Goal: Task Accomplishment & Management: Manage account settings

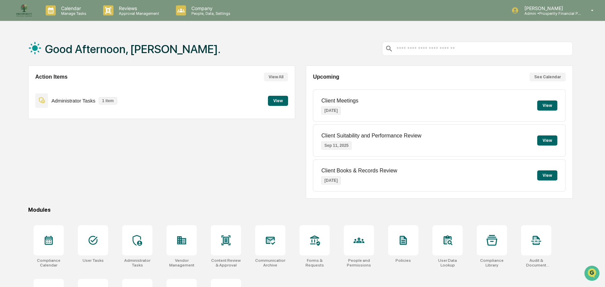
click at [278, 103] on button "View" at bounding box center [278, 101] width 20 height 10
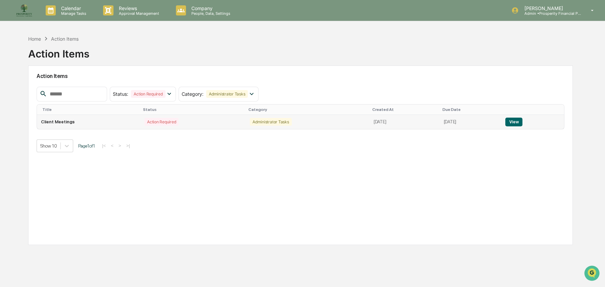
click at [518, 122] on button "View" at bounding box center [513, 121] width 17 height 9
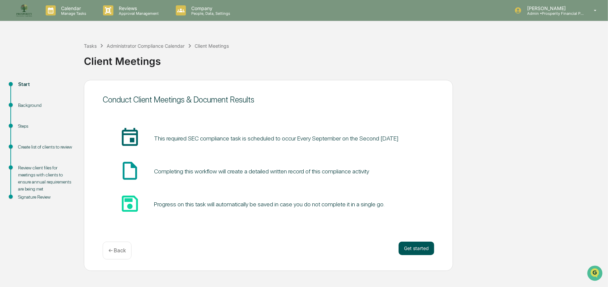
click at [422, 250] on button "Get started" at bounding box center [417, 247] width 36 height 13
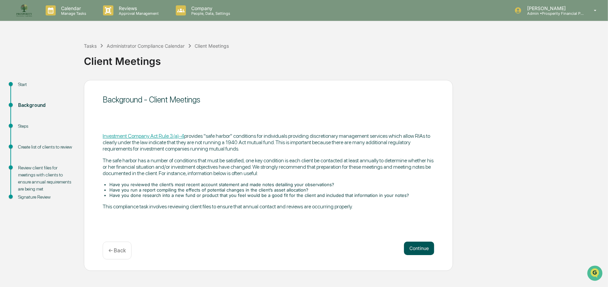
click at [414, 245] on button "Continue" at bounding box center [419, 247] width 30 height 13
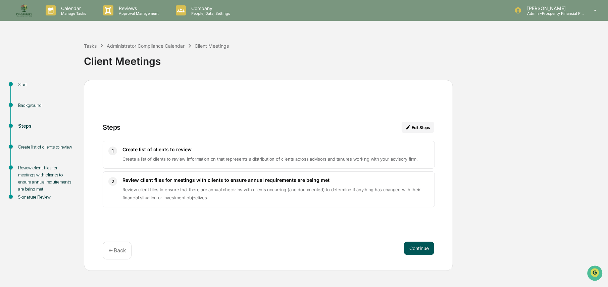
click at [419, 250] on button "Continue" at bounding box center [419, 247] width 30 height 13
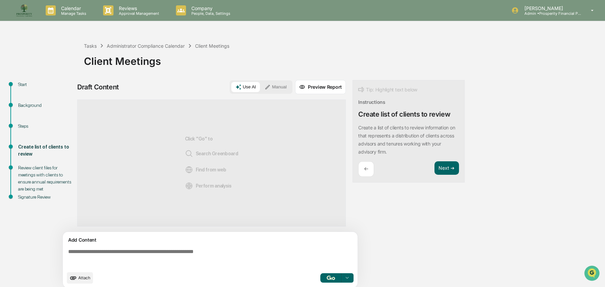
click at [252, 87] on button "Use AI" at bounding box center [245, 87] width 29 height 10
click at [517, 178] on div "Start Background Steps Create list of clients to review Review client files for…" at bounding box center [302, 186] width 598 height 212
click at [284, 87] on button "Manual" at bounding box center [275, 87] width 30 height 10
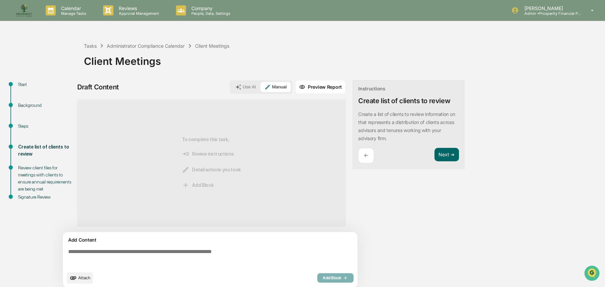
click at [203, 160] on div "To complete this task, Review instructions Detail actions you took Add Block" at bounding box center [211, 162] width 59 height 105
click at [215, 139] on div "To complete this task, Review instructions Detail actions you took Add Block" at bounding box center [211, 162] width 59 height 105
click at [278, 89] on button "Manual" at bounding box center [275, 87] width 30 height 10
click at [167, 248] on textarea at bounding box center [211, 258] width 292 height 24
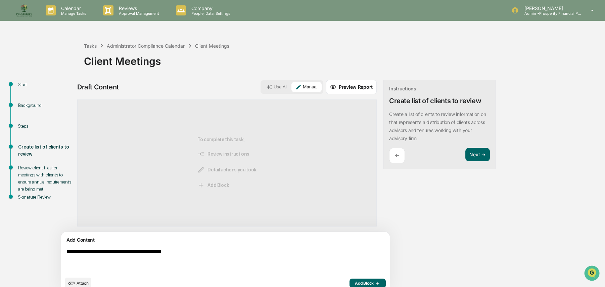
type textarea "**********"
click at [374, 281] on icon "button" at bounding box center [377, 282] width 7 height 5
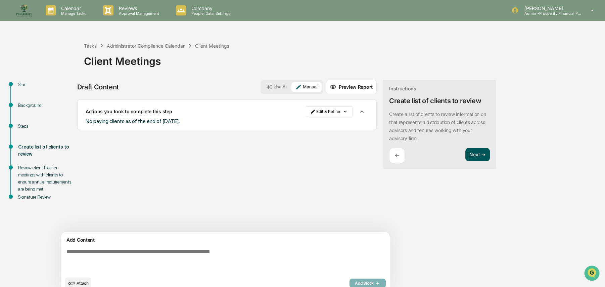
click at [465, 157] on button "Next ➔" at bounding box center [477, 155] width 25 height 14
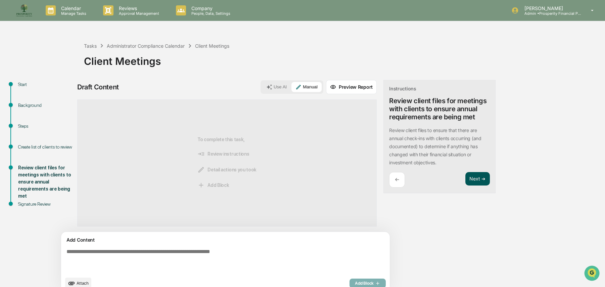
click at [465, 182] on button "Next ➔" at bounding box center [477, 179] width 25 height 14
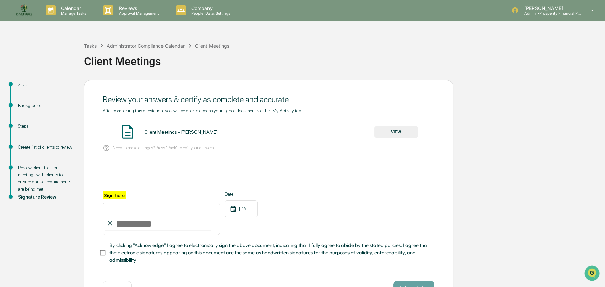
click at [398, 131] on button "VIEW" at bounding box center [396, 131] width 44 height 11
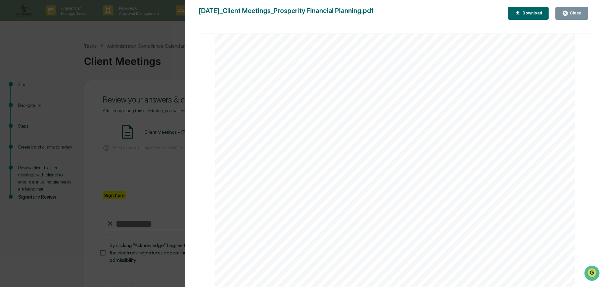
scroll to position [36, 0]
click at [571, 12] on div "Close" at bounding box center [574, 13] width 13 height 5
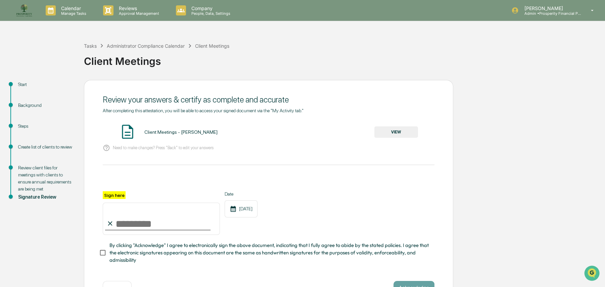
click at [138, 198] on div "Sign here" at bounding box center [161, 213] width 117 height 44
click at [122, 221] on input "Sign here" at bounding box center [161, 218] width 117 height 32
type input "**********"
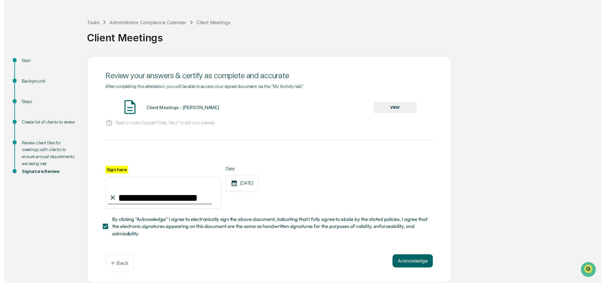
scroll to position [26, 0]
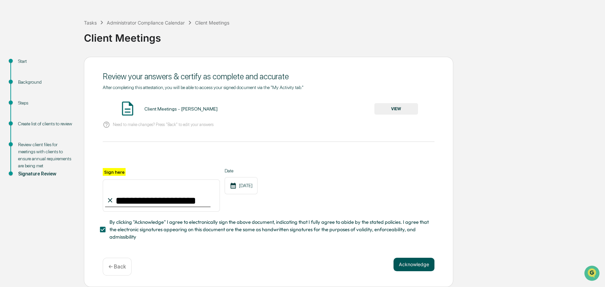
click at [407, 265] on button "Acknowledge" at bounding box center [413, 263] width 41 height 13
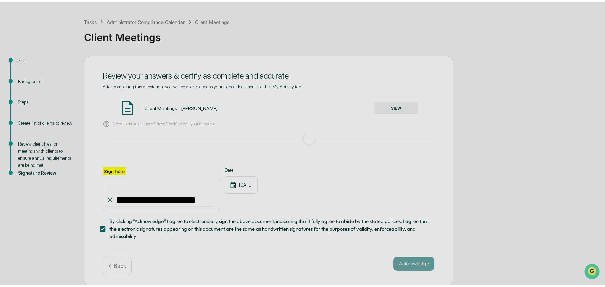
scroll to position [0, 0]
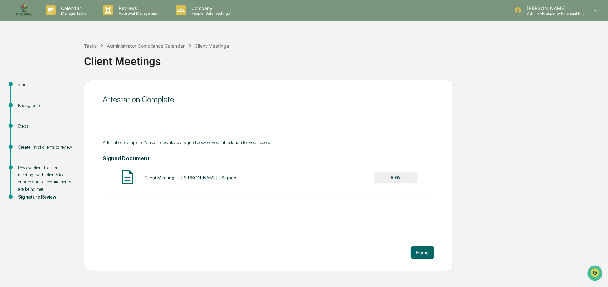
click at [92, 47] on div "Tasks" at bounding box center [90, 46] width 13 height 6
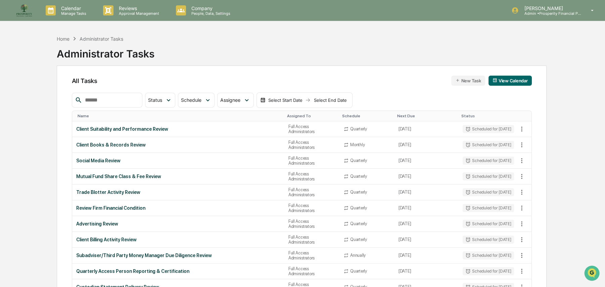
click at [25, 13] on img at bounding box center [24, 10] width 16 height 16
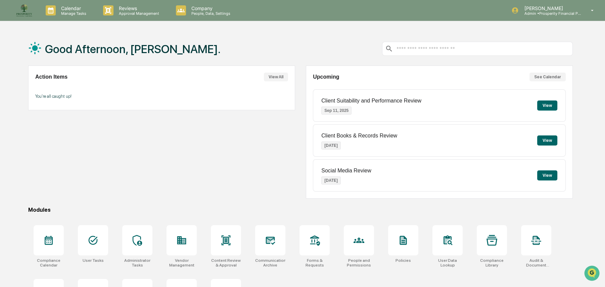
click at [543, 142] on button "View" at bounding box center [547, 140] width 20 height 10
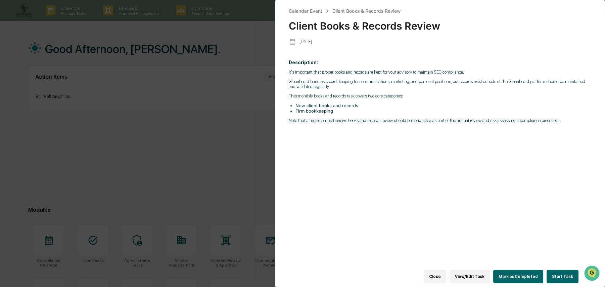
click at [439, 273] on button "Close" at bounding box center [435, 276] width 22 height 13
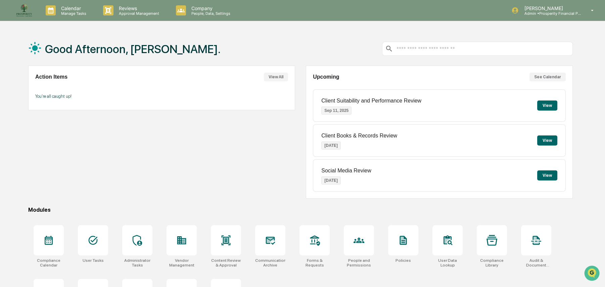
click at [554, 102] on button "View" at bounding box center [547, 105] width 20 height 10
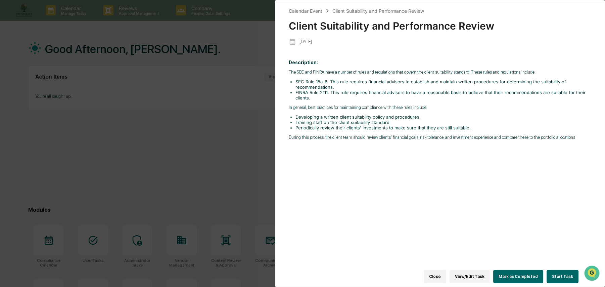
click at [554, 273] on button "Start Task" at bounding box center [563, 276] width 32 height 13
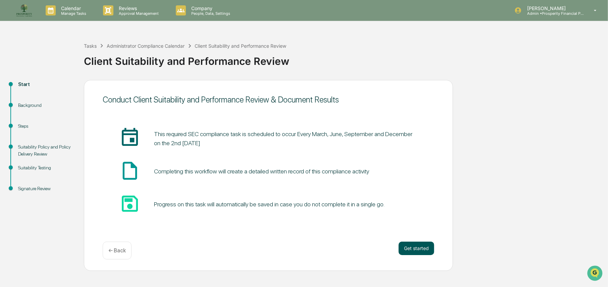
click at [426, 247] on button "Get started" at bounding box center [417, 247] width 36 height 13
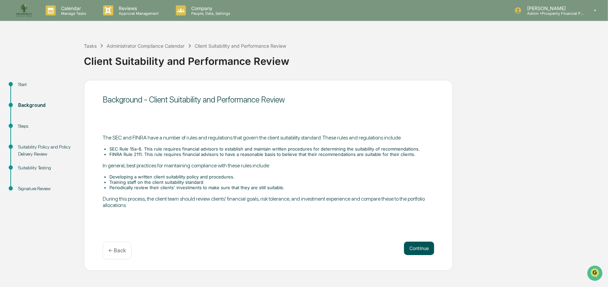
click at [420, 250] on button "Continue" at bounding box center [419, 247] width 30 height 13
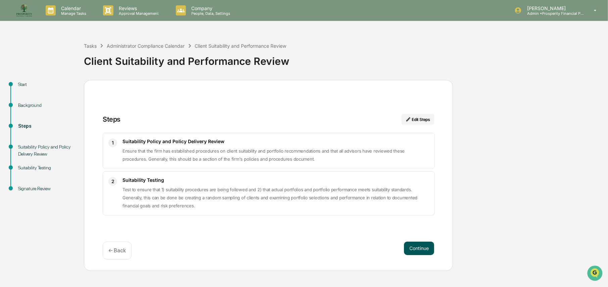
click at [422, 248] on button "Continue" at bounding box center [419, 247] width 30 height 13
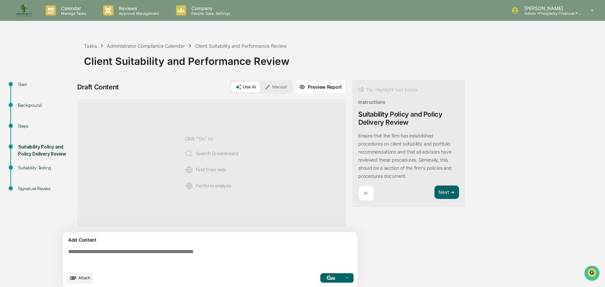
click at [253, 87] on button "Use AI" at bounding box center [245, 87] width 29 height 10
click at [334, 275] on button "button" at bounding box center [330, 277] width 21 height 9
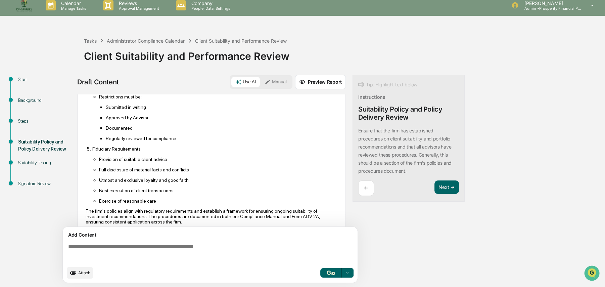
scroll to position [341, 0]
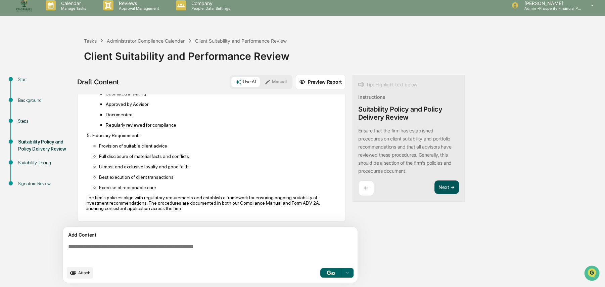
click at [444, 185] on button "Next ➔" at bounding box center [446, 187] width 25 height 14
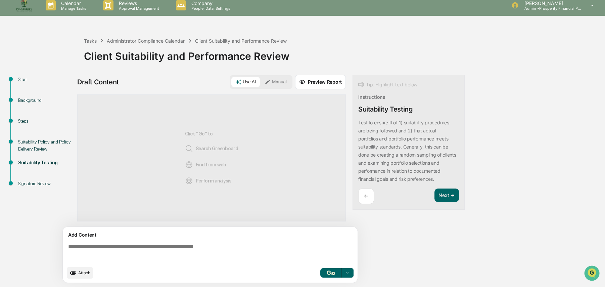
click at [276, 83] on button "Manual" at bounding box center [275, 82] width 30 height 10
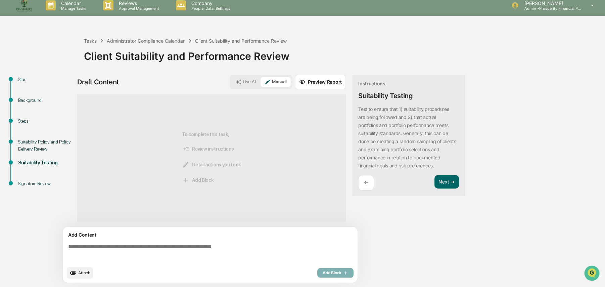
click at [142, 247] on textarea at bounding box center [211, 253] width 292 height 24
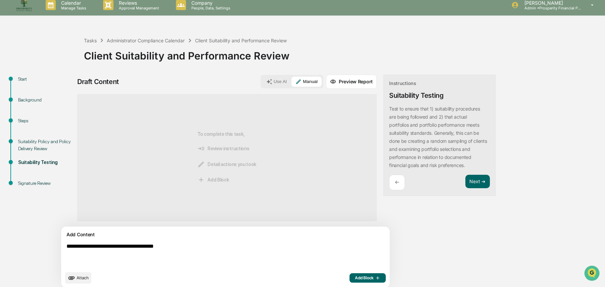
type textarea "**********"
click at [349, 273] on button "Add Block" at bounding box center [367, 277] width 36 height 9
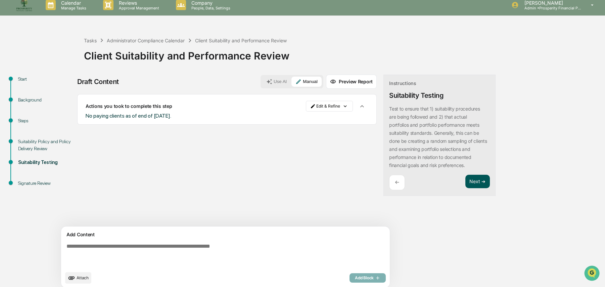
click at [465, 180] on button "Next ➔" at bounding box center [477, 182] width 25 height 14
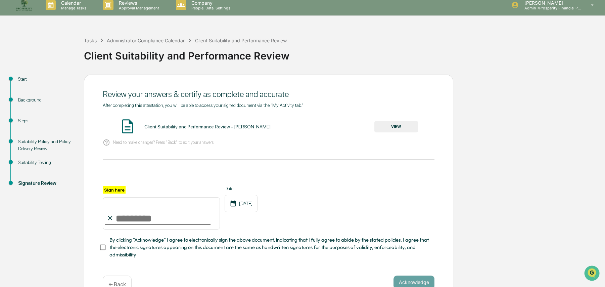
click at [397, 126] on button "VIEW" at bounding box center [396, 126] width 44 height 11
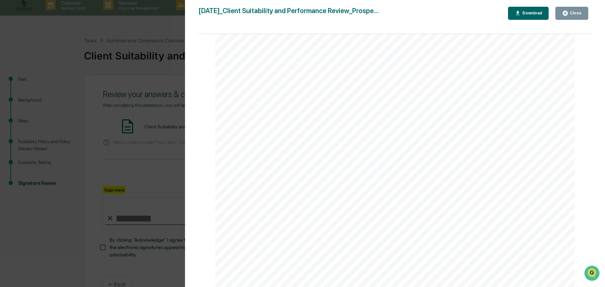
scroll to position [1333, 0]
click at [567, 11] on icon "button" at bounding box center [565, 13] width 5 height 5
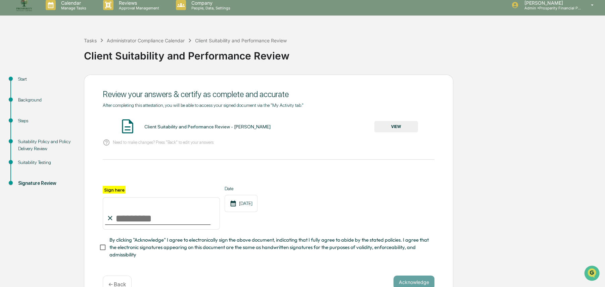
click at [123, 217] on input "Sign here" at bounding box center [161, 213] width 117 height 32
type input "**********"
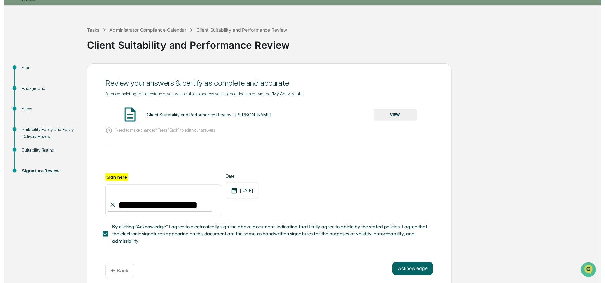
scroll to position [26, 0]
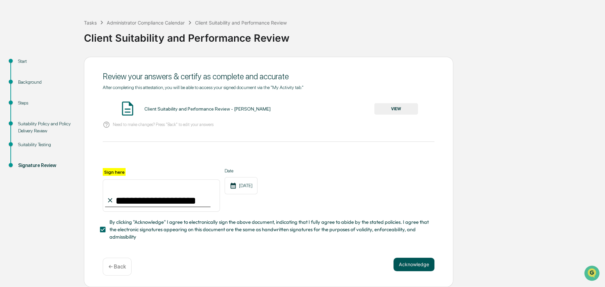
click at [418, 258] on button "Acknowledge" at bounding box center [413, 263] width 41 height 13
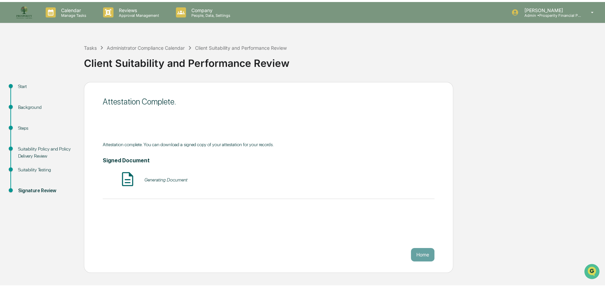
scroll to position [0, 0]
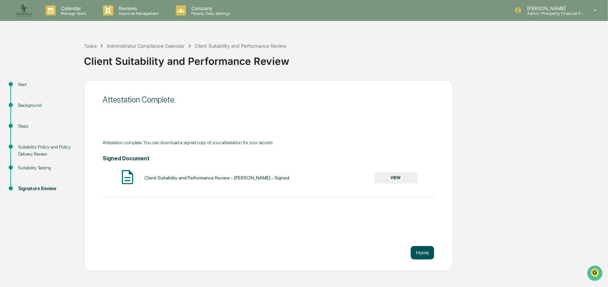
click at [426, 252] on button "Home" at bounding box center [422, 252] width 23 height 13
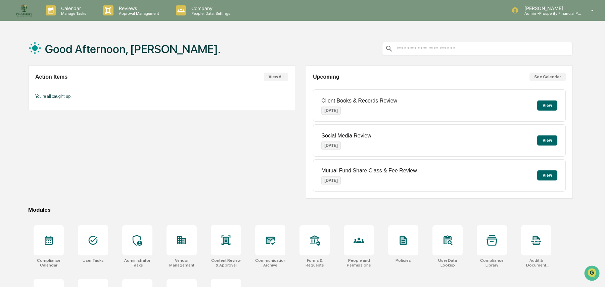
click at [553, 101] on button "View" at bounding box center [547, 105] width 20 height 10
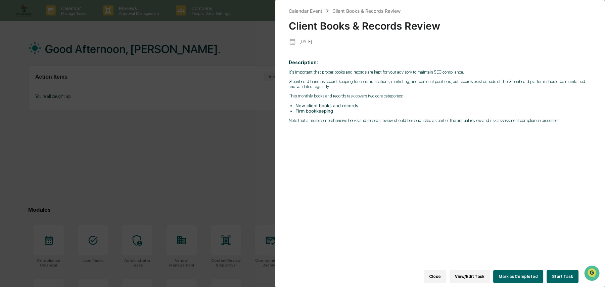
click at [559, 275] on button "Start Task" at bounding box center [563, 276] width 32 height 13
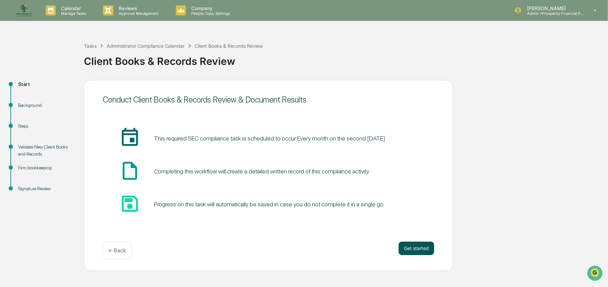
click at [423, 249] on button "Get started" at bounding box center [417, 247] width 36 height 13
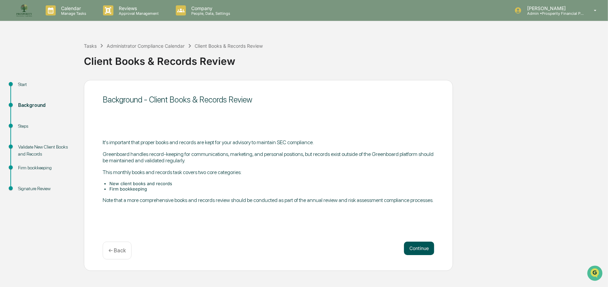
click at [420, 252] on button "Continue" at bounding box center [419, 247] width 30 height 13
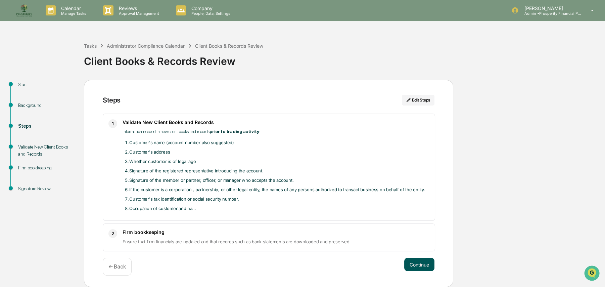
click at [418, 268] on button "Continue" at bounding box center [419, 263] width 30 height 13
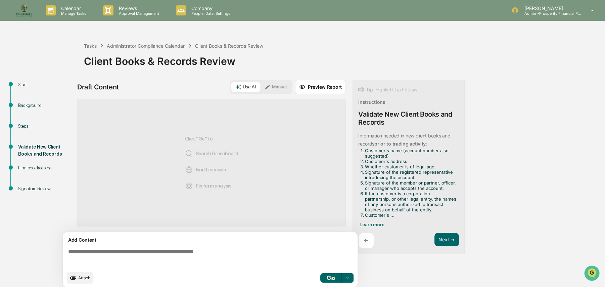
click at [271, 87] on icon at bounding box center [268, 87] width 6 height 6
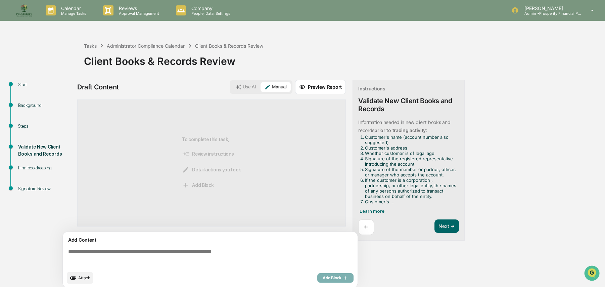
click at [122, 253] on textarea at bounding box center [211, 258] width 292 height 24
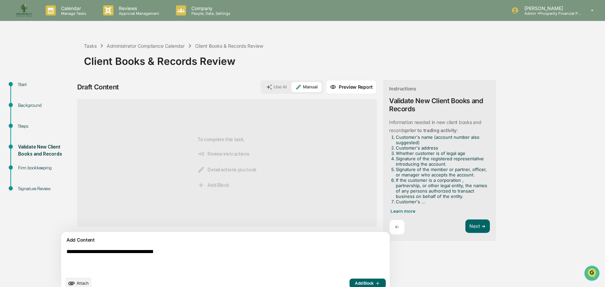
click at [97, 253] on textarea "**********" at bounding box center [210, 261] width 292 height 30
type textarea "**********"
click at [355, 284] on span "Add Block" at bounding box center [368, 282] width 26 height 5
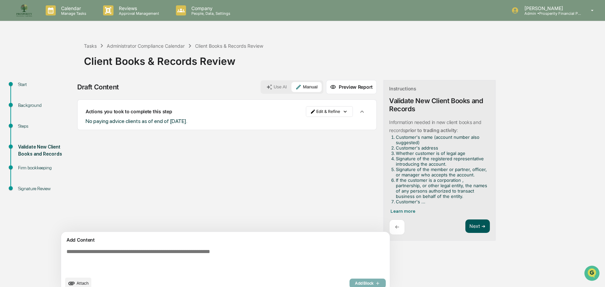
click at [465, 226] on button "Next ➔" at bounding box center [477, 226] width 25 height 14
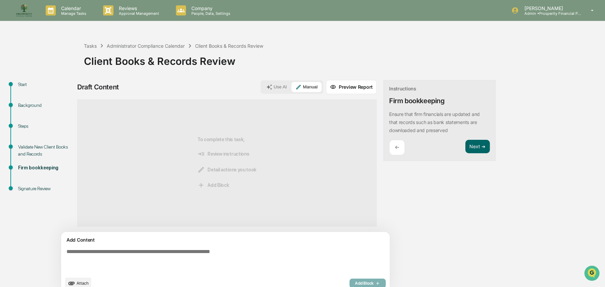
click at [166, 257] on textarea at bounding box center [210, 261] width 292 height 30
click at [262, 87] on button "Use AI" at bounding box center [276, 87] width 29 height 10
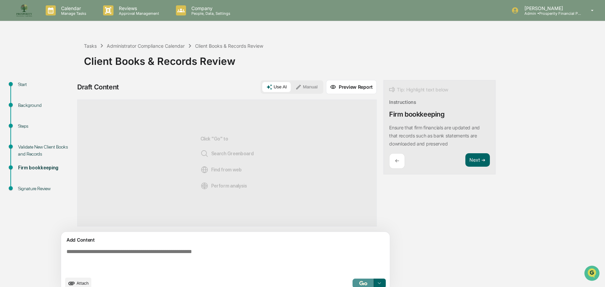
click at [352, 284] on button "button" at bounding box center [362, 282] width 21 height 9
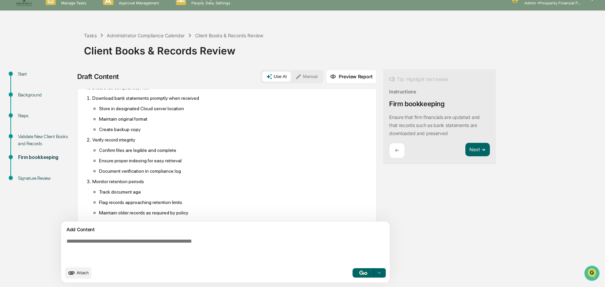
scroll to position [335, 0]
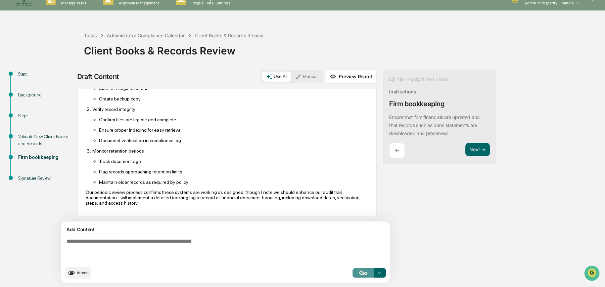
click at [352, 272] on button "button" at bounding box center [362, 272] width 21 height 9
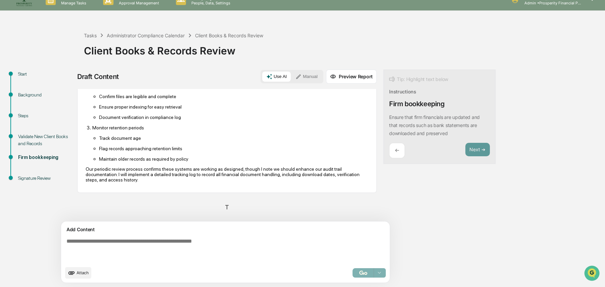
scroll to position [358, 0]
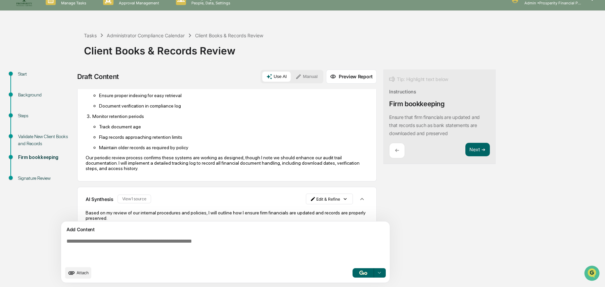
click at [267, 140] on p "Flag records approaching retention limits" at bounding box center [233, 136] width 269 height 5
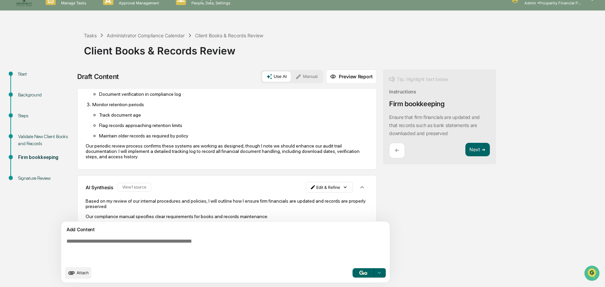
scroll to position [401, 0]
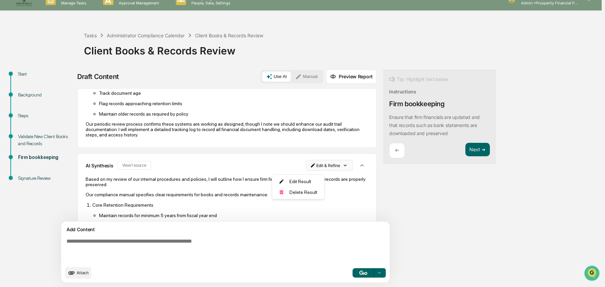
click at [312, 167] on html "Calendar Manage Tasks Reviews Approval Management Company People, Data, Setting…" at bounding box center [302, 133] width 605 height 287
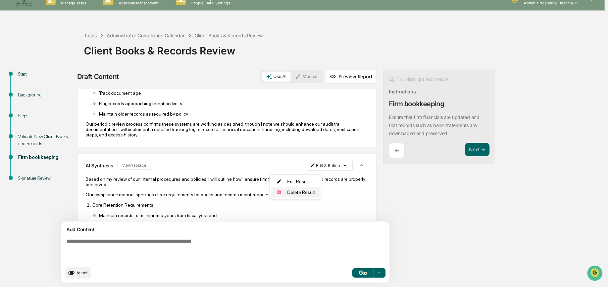
click at [300, 190] on div "Delete Result" at bounding box center [295, 192] width 49 height 11
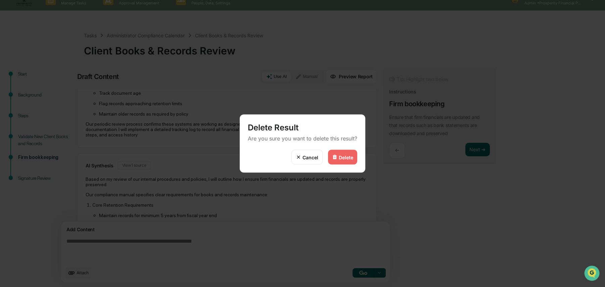
click at [336, 159] on img at bounding box center [334, 156] width 5 height 5
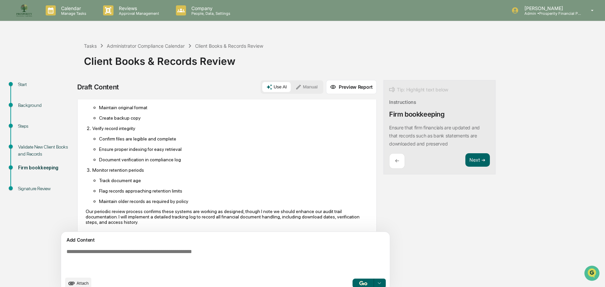
scroll to position [335, 0]
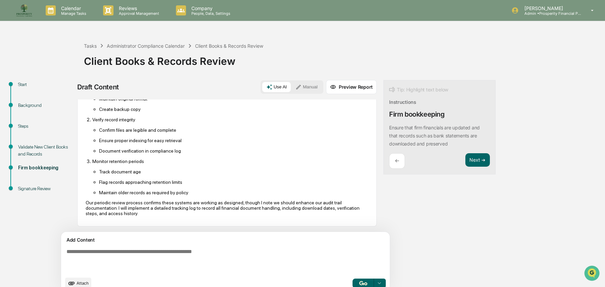
click at [173, 198] on div "Based on my review of internal procedures and regulatory requirements, I will o…" at bounding box center [227, 3] width 283 height 426
click at [170, 203] on p "Our periodic review process confirms these systems are working as designed, tho…" at bounding box center [227, 208] width 283 height 16
click at [290, 202] on p "Our periodic review process confirms these systems are working as designed, tho…" at bounding box center [227, 208] width 283 height 16
click at [217, 211] on p "Our periodic review process confirms these systems are working as designed, tho…" at bounding box center [227, 208] width 283 height 16
click at [173, 209] on p "Our periodic review process confirms these systems are working as designed, tho…" at bounding box center [227, 208] width 283 height 16
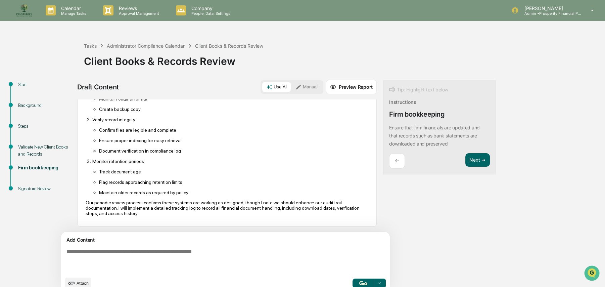
click at [162, 212] on p "Our periodic review process confirms these systems are working as designed, tho…" at bounding box center [227, 208] width 283 height 16
click at [291, 87] on button "Manual" at bounding box center [306, 87] width 30 height 10
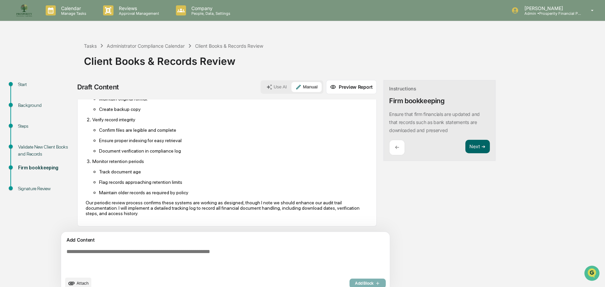
click at [176, 218] on div "Based on my review of internal procedures and regulatory requirements, I will o…" at bounding box center [227, 2] width 283 height 435
click at [162, 213] on p "Our periodic review process confirms these systems are working as designed, tho…" at bounding box center [227, 208] width 283 height 16
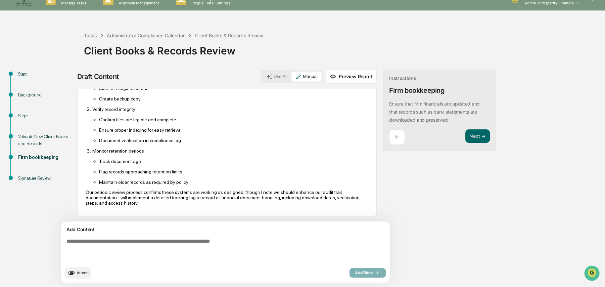
click at [162, 202] on p "Our periodic review process confirms these systems are working as designed, tho…" at bounding box center [227, 197] width 283 height 16
click at [151, 190] on p "Our periodic review process confirms these systems are working as designed, tho…" at bounding box center [227, 197] width 283 height 16
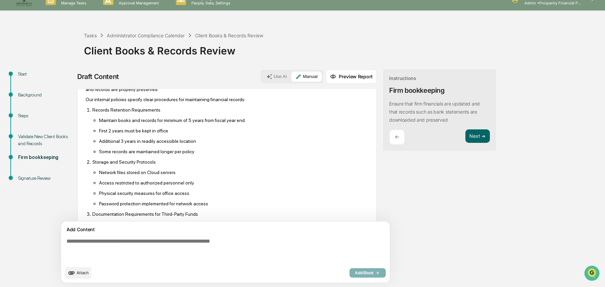
scroll to position [0, 0]
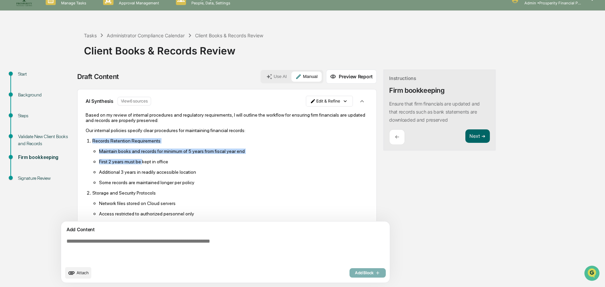
drag, startPoint x: 137, startPoint y: 135, endPoint x: 141, endPoint y: 161, distance: 26.5
click at [152, 159] on ul "Maintain books and records for minimum of 5 years from fiscal year end First 2 …" at bounding box center [230, 166] width 276 height 37
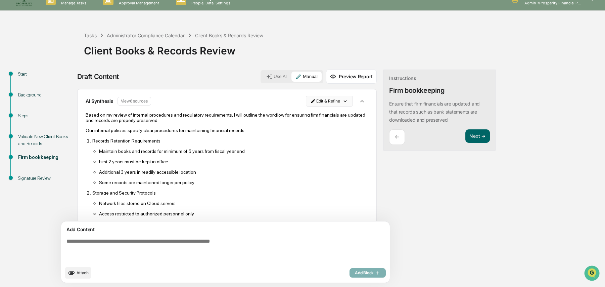
click at [296, 99] on html "Calendar Manage Tasks Reviews Approval Management Company People, Data, Setting…" at bounding box center [302, 133] width 605 height 287
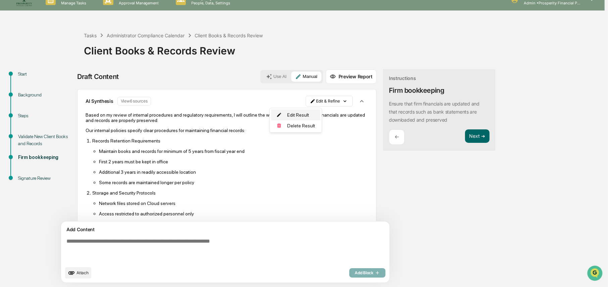
click at [293, 113] on div "Edit Result" at bounding box center [295, 114] width 49 height 11
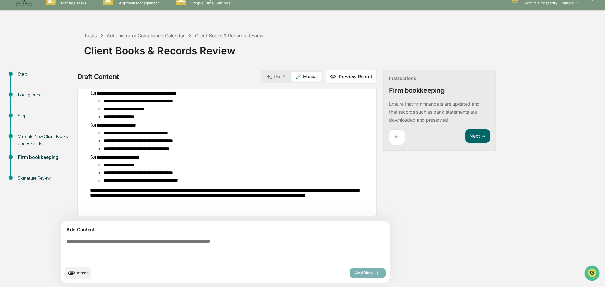
scroll to position [299, 0]
click at [207, 189] on span "**********" at bounding box center [224, 193] width 269 height 10
click at [207, 188] on span "**********" at bounding box center [224, 193] width 269 height 10
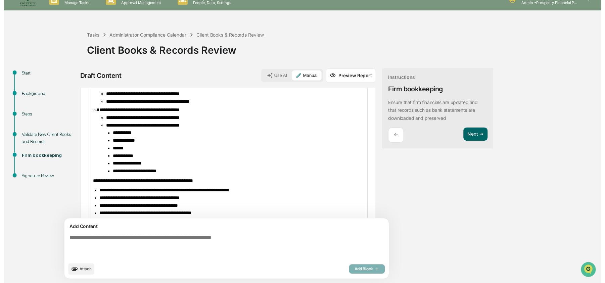
scroll to position [0, 0]
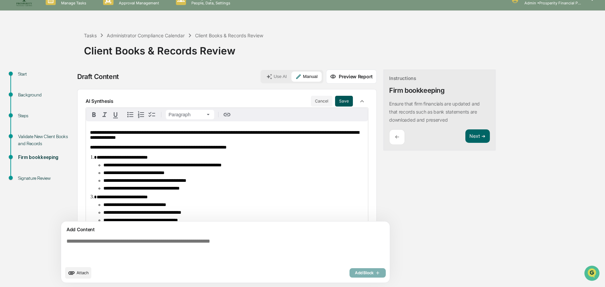
click at [335, 98] on button "Save" at bounding box center [344, 101] width 18 height 11
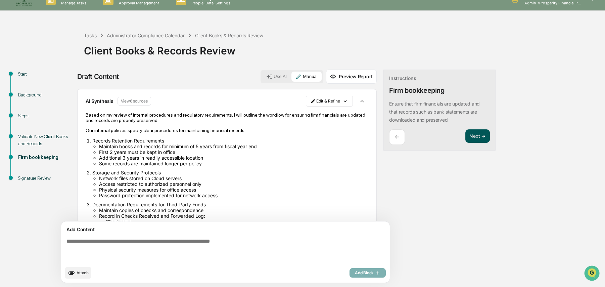
click at [465, 138] on button "Next ➔" at bounding box center [477, 136] width 25 height 14
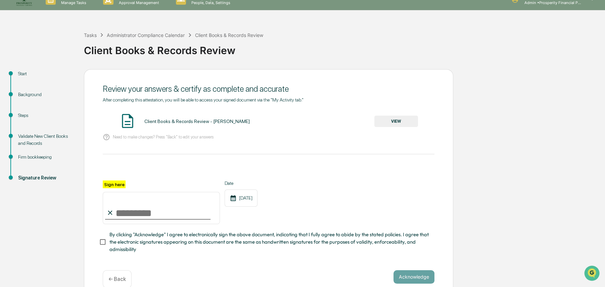
click at [392, 120] on button "VIEW" at bounding box center [396, 120] width 44 height 11
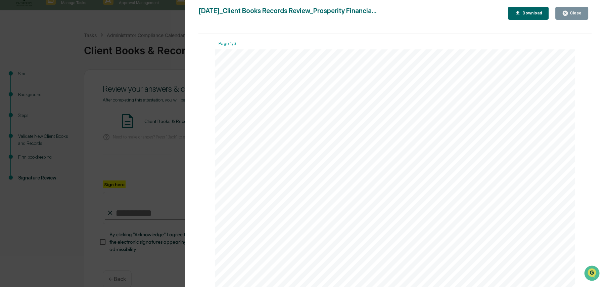
click at [577, 13] on div "Close" at bounding box center [574, 13] width 13 height 5
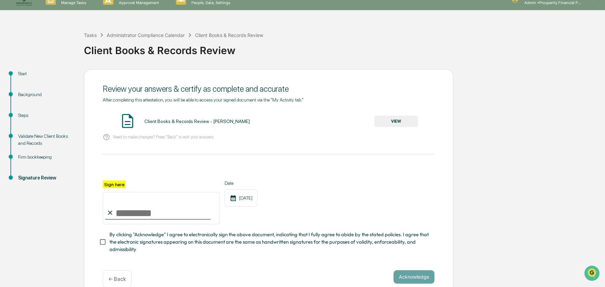
click at [123, 219] on input "Sign here" at bounding box center [161, 208] width 117 height 32
type input "**********"
click at [416, 278] on button "Acknowledge" at bounding box center [413, 276] width 41 height 13
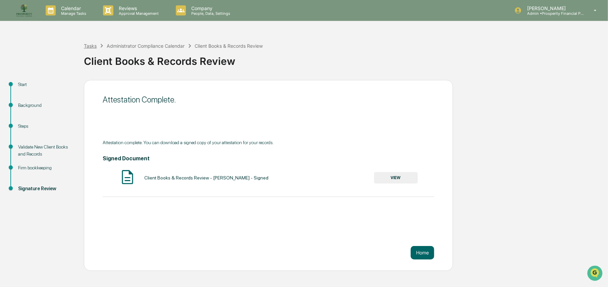
click at [91, 47] on div "Tasks" at bounding box center [90, 46] width 13 height 6
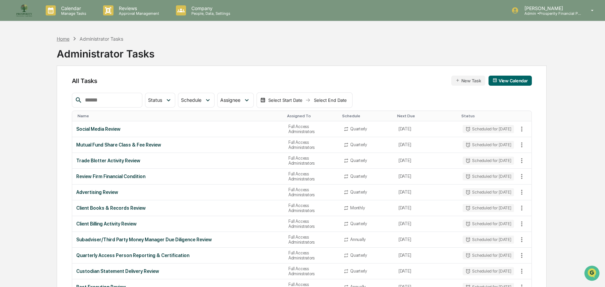
click at [64, 39] on div "Home" at bounding box center [63, 39] width 13 height 6
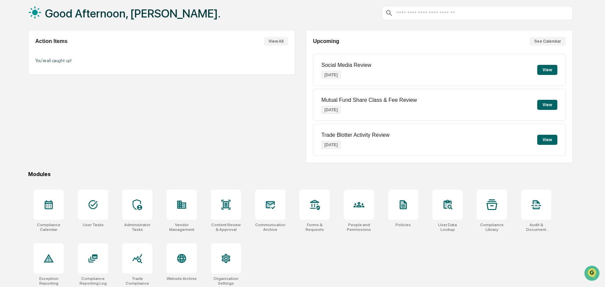
scroll to position [38, 0]
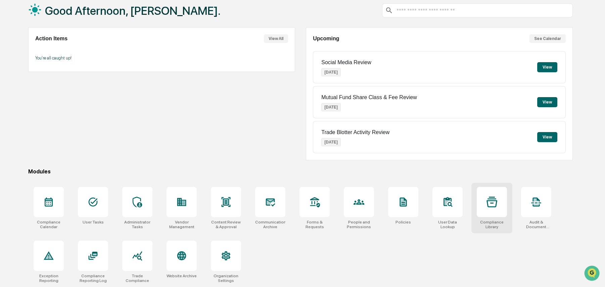
click at [492, 205] on icon at bounding box center [491, 201] width 11 height 11
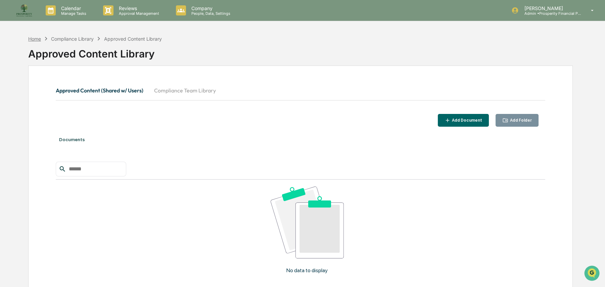
click at [35, 38] on div "Home" at bounding box center [34, 39] width 13 height 6
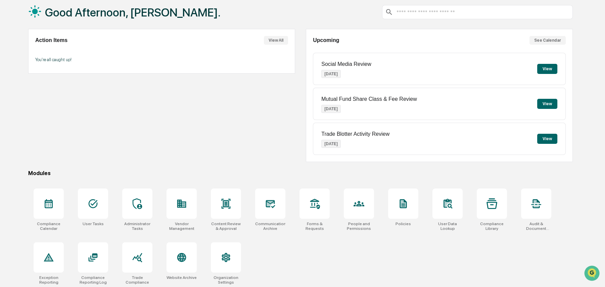
scroll to position [38, 0]
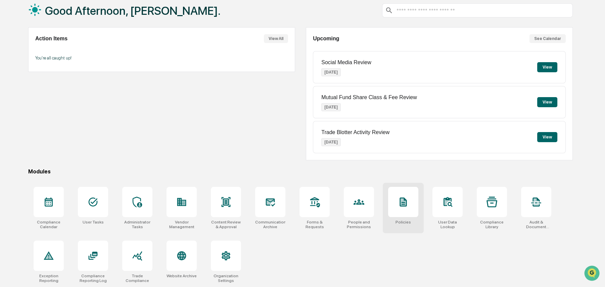
click at [397, 208] on div at bounding box center [403, 202] width 30 height 30
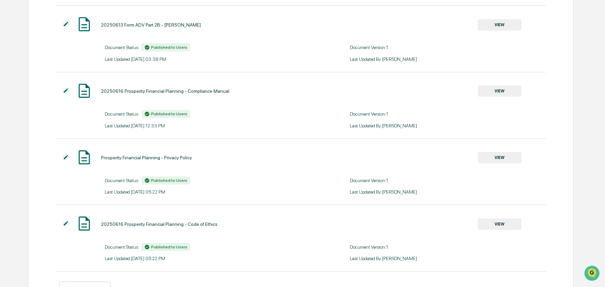
scroll to position [375, 0]
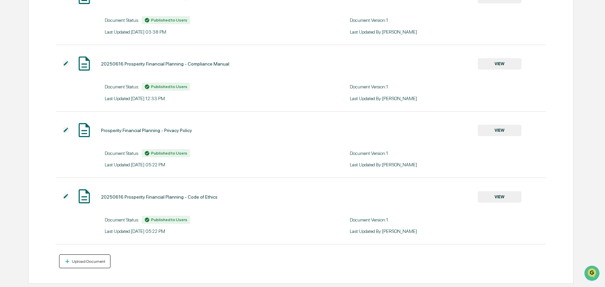
click at [75, 262] on div "Upload Document" at bounding box center [87, 261] width 35 height 5
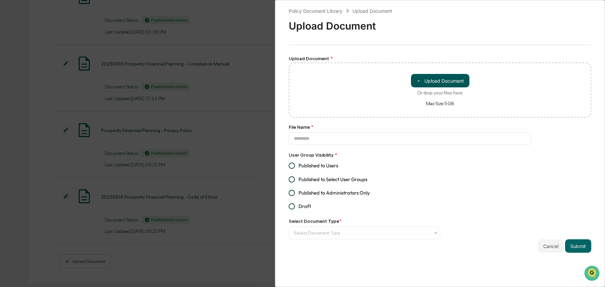
click at [444, 79] on button "＋ Upload Document" at bounding box center [440, 80] width 58 height 13
type input "**********"
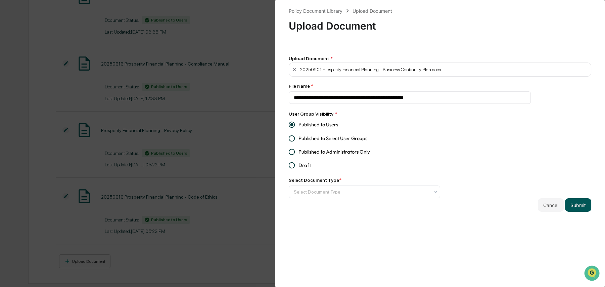
click at [571, 205] on button "Submit" at bounding box center [578, 204] width 26 height 13
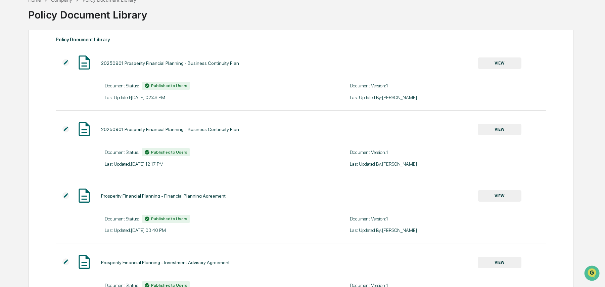
scroll to position [0, 0]
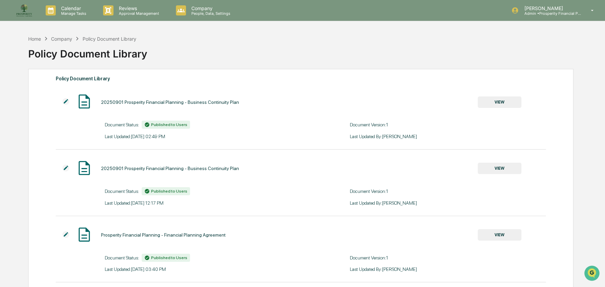
click at [67, 168] on img at bounding box center [65, 167] width 7 height 7
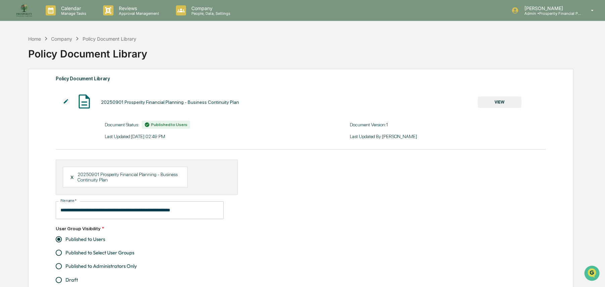
click at [72, 178] on div "X" at bounding box center [73, 177] width 7 height 6
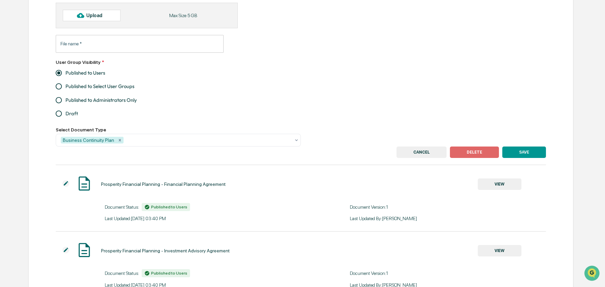
scroll to position [168, 0]
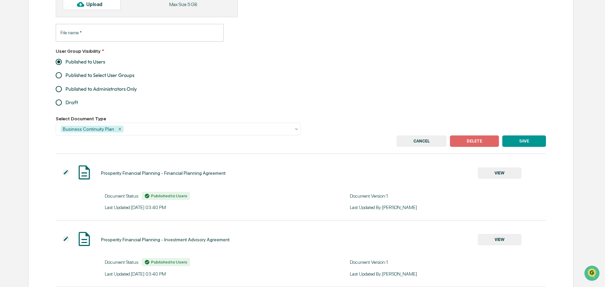
click at [487, 139] on button "DELETE" at bounding box center [474, 140] width 49 height 11
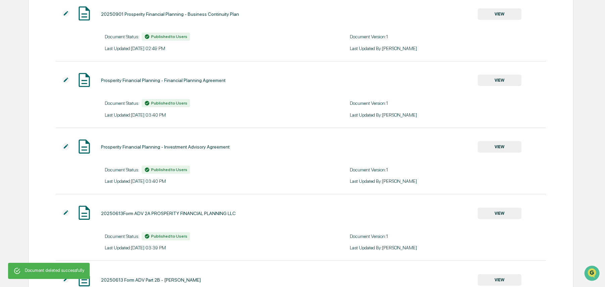
scroll to position [0, 0]
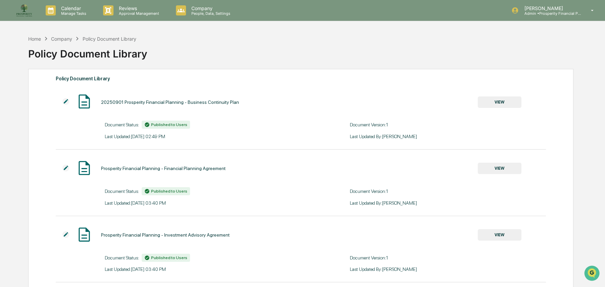
click at [63, 38] on div "Company" at bounding box center [61, 39] width 21 height 6
click at [97, 38] on div "Policy Document Library" at bounding box center [110, 39] width 54 height 6
click at [38, 36] on div "Home" at bounding box center [34, 39] width 13 height 6
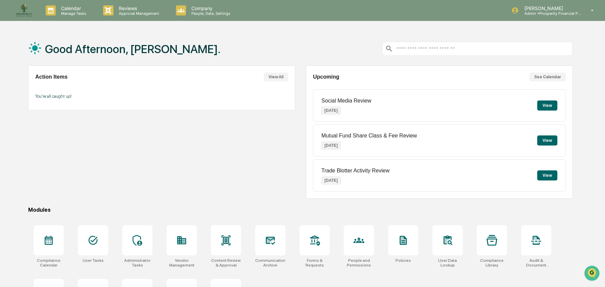
click at [271, 43] on div "Good Afternoon, [PERSON_NAME]." at bounding box center [300, 49] width 544 height 34
click at [549, 9] on p "[PERSON_NAME]" at bounding box center [550, 8] width 62 height 6
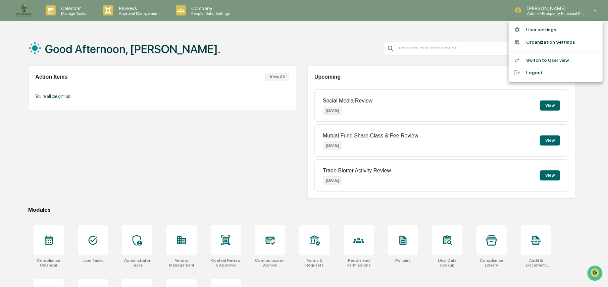
click at [485, 91] on div at bounding box center [304, 143] width 608 height 287
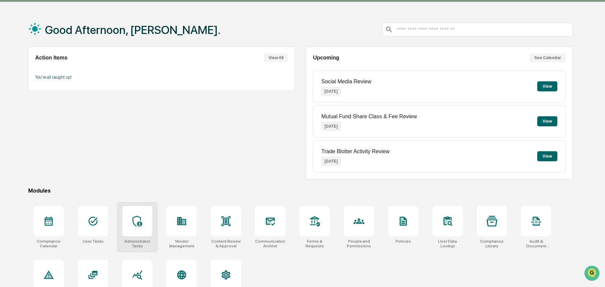
scroll to position [38, 0]
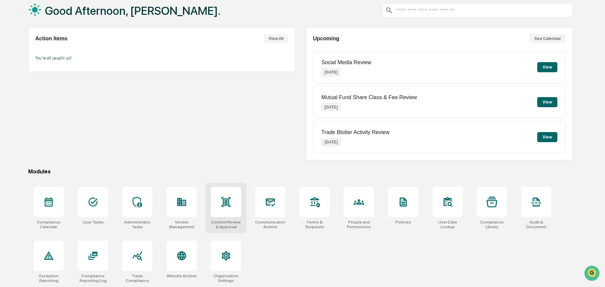
click at [231, 208] on div at bounding box center [226, 202] width 30 height 30
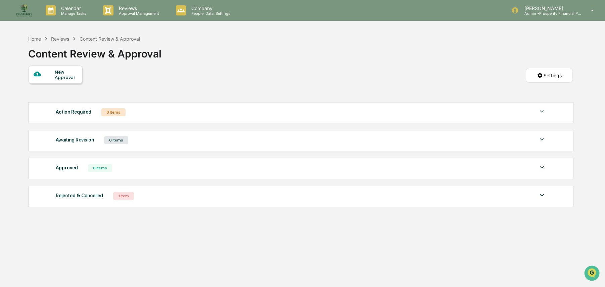
click at [36, 39] on div "Home" at bounding box center [34, 39] width 13 height 6
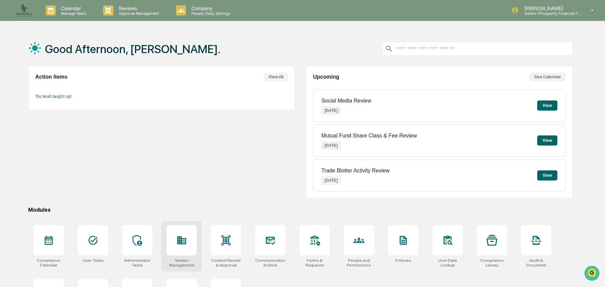
scroll to position [38, 0]
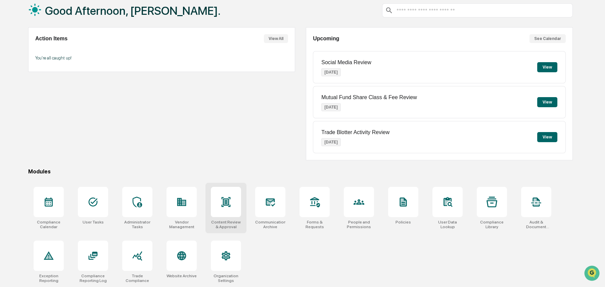
click at [230, 199] on icon at bounding box center [226, 201] width 11 height 11
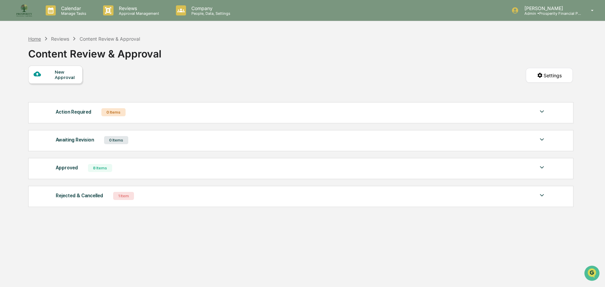
click at [37, 36] on div "Home" at bounding box center [34, 39] width 13 height 6
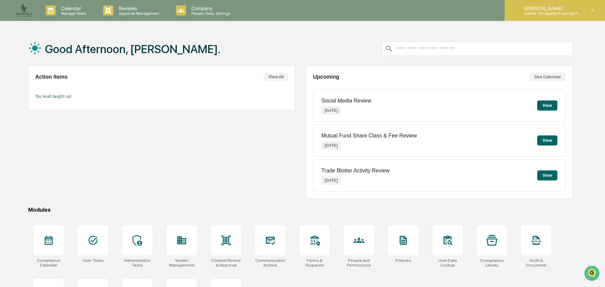
click at [547, 11] on p "Admin • Prosperity Financial Planning" at bounding box center [550, 13] width 62 height 5
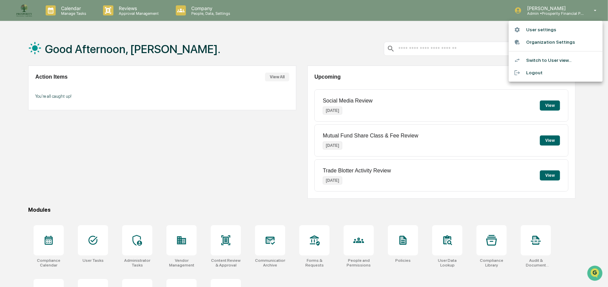
click at [494, 178] on div at bounding box center [304, 143] width 608 height 287
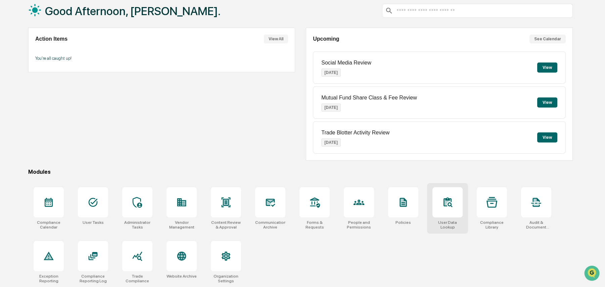
scroll to position [38, 0]
click at [90, 261] on div at bounding box center [93, 255] width 30 height 30
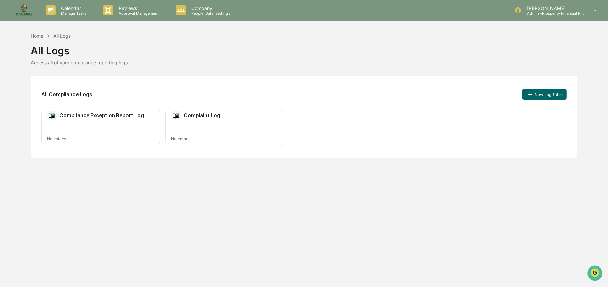
click at [35, 37] on div "Home" at bounding box center [37, 36] width 13 height 6
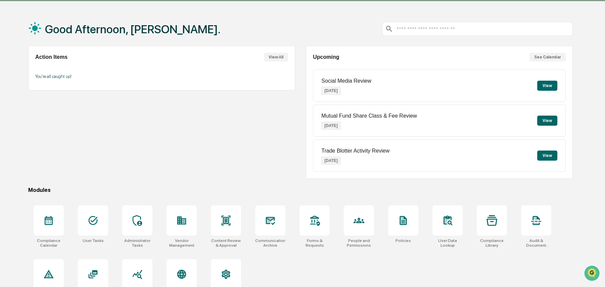
scroll to position [38, 0]
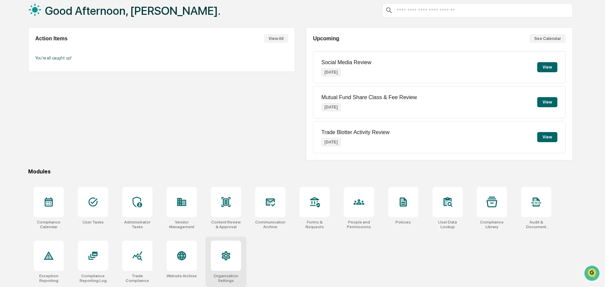
click at [228, 257] on icon at bounding box center [226, 255] width 9 height 9
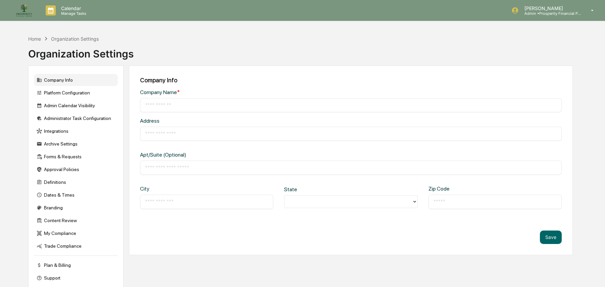
type input "**********"
type input "*****"
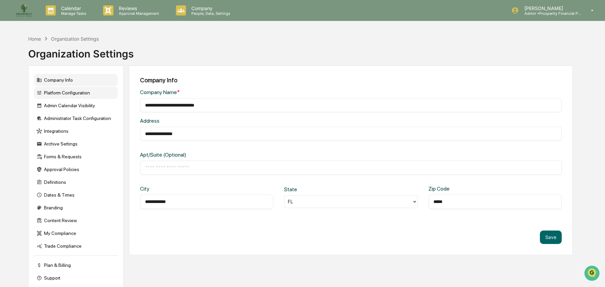
click at [71, 92] on div "Platform Configuration" at bounding box center [76, 93] width 84 height 12
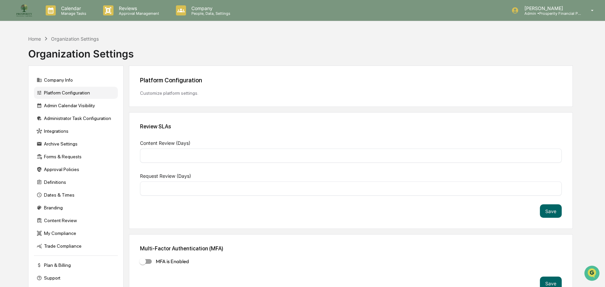
type input "*"
click at [72, 107] on div "Admin Calendar Visibility" at bounding box center [76, 105] width 84 height 12
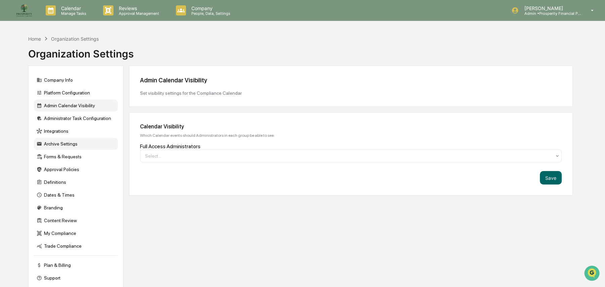
click at [56, 146] on div "Archive Settings" at bounding box center [76, 144] width 84 height 12
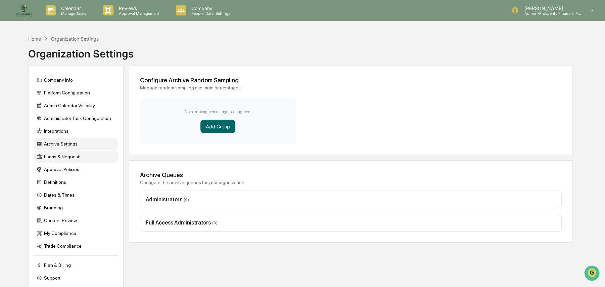
click at [59, 157] on div "Forms & Requests" at bounding box center [76, 156] width 84 height 12
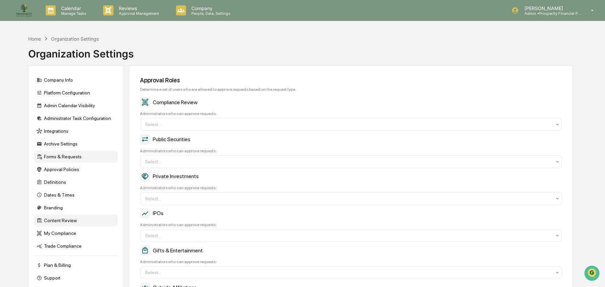
click at [59, 222] on div "Content Review" at bounding box center [76, 220] width 84 height 12
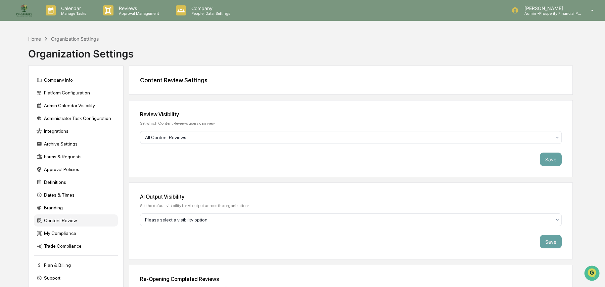
click at [39, 36] on div "Home" at bounding box center [34, 39] width 13 height 6
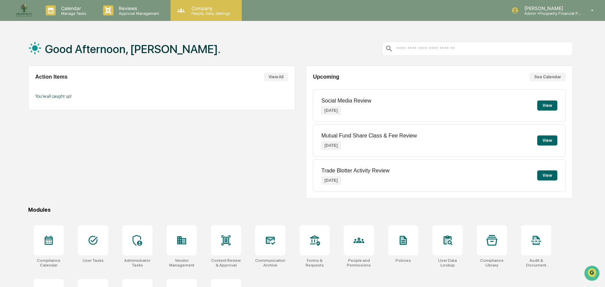
click at [201, 11] on p "People, Data, Settings" at bounding box center [210, 13] width 48 height 5
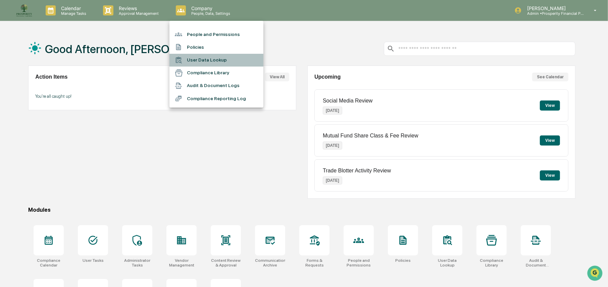
click at [200, 59] on li "User Data Lookup" at bounding box center [217, 60] width 94 height 13
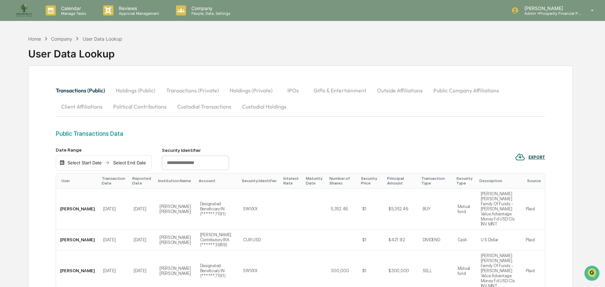
click at [27, 8] on img at bounding box center [24, 10] width 16 height 16
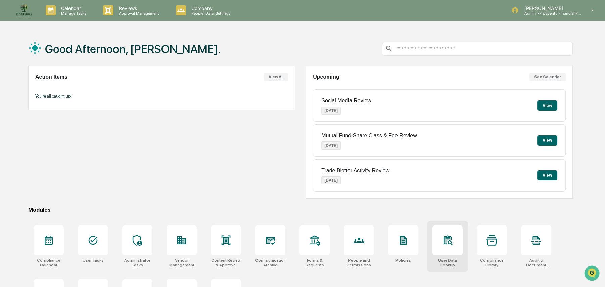
scroll to position [38, 0]
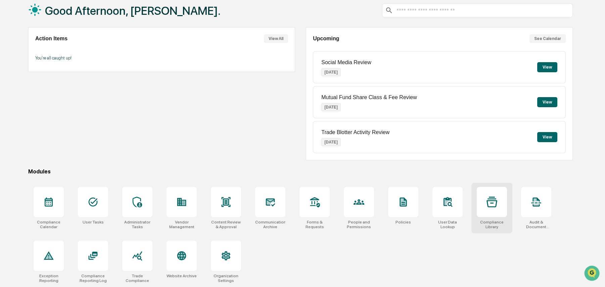
click at [489, 200] on icon at bounding box center [491, 201] width 11 height 11
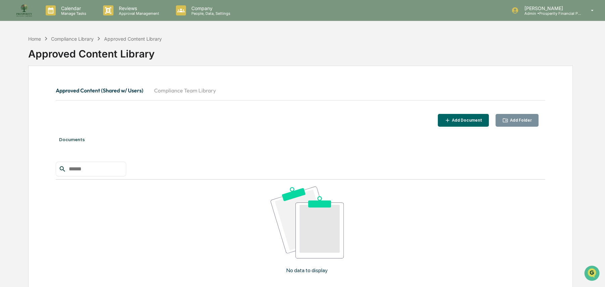
click at [450, 116] on button "Add Document" at bounding box center [463, 120] width 51 height 13
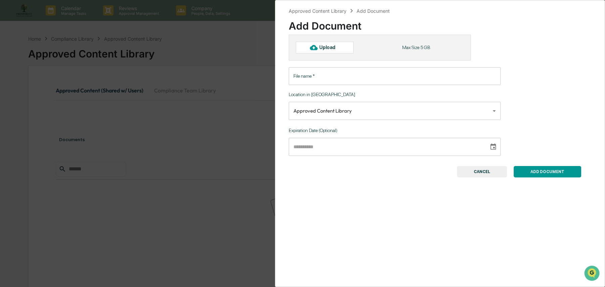
click at [322, 46] on div "Upload" at bounding box center [330, 47] width 22 height 5
type input "**********"
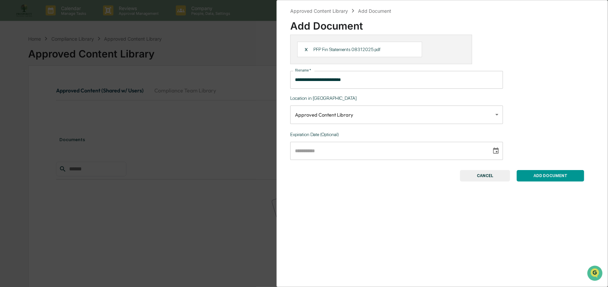
click at [353, 124] on body "**********" at bounding box center [304, 171] width 608 height 342
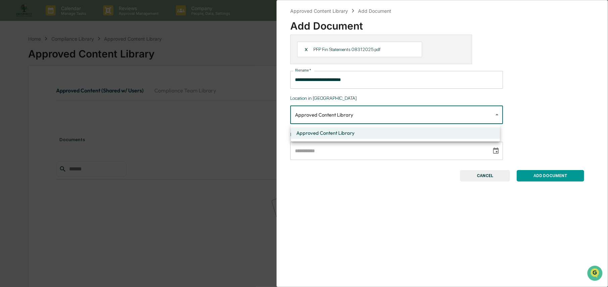
click at [351, 114] on div at bounding box center [304, 143] width 608 height 287
click at [351, 114] on body "**********" at bounding box center [304, 171] width 608 height 342
click at [351, 115] on div at bounding box center [304, 143] width 608 height 287
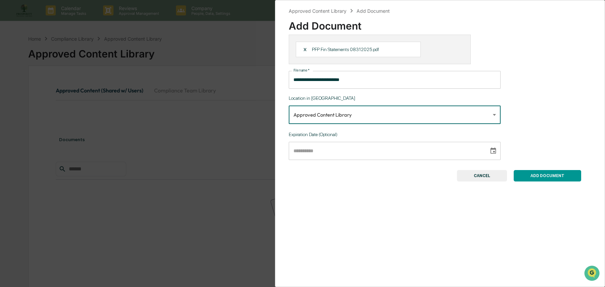
type input "**********"
click at [321, 153] on input "**********" at bounding box center [386, 151] width 195 height 18
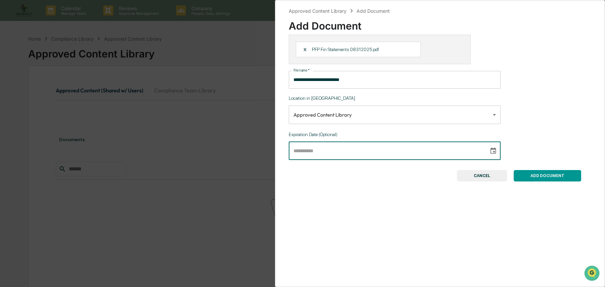
click at [420, 180] on div "ADD DOCUMENT CANCEL" at bounding box center [435, 175] width 292 height 11
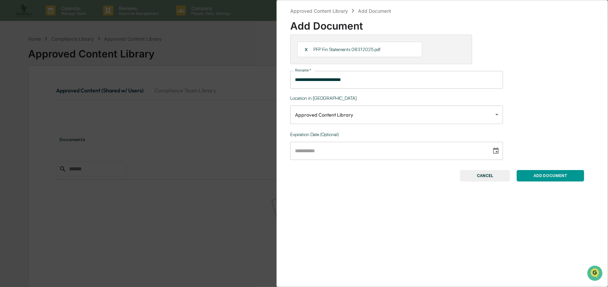
click at [310, 115] on body "**********" at bounding box center [304, 171] width 608 height 342
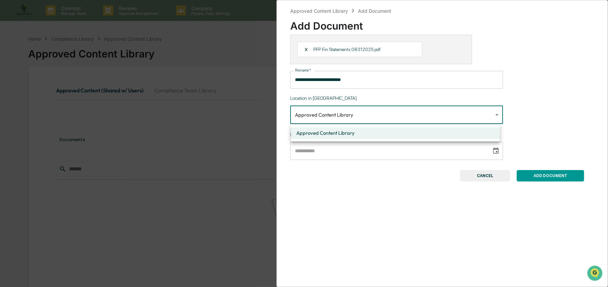
click at [310, 115] on div at bounding box center [304, 143] width 608 height 287
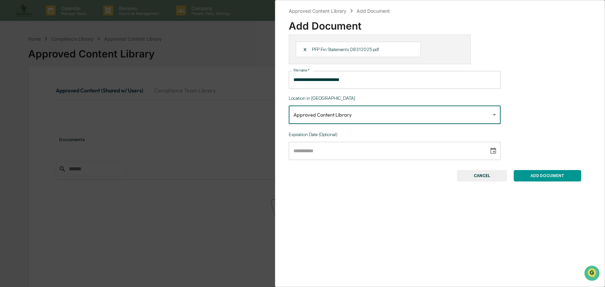
click at [479, 178] on button "CANCEL" at bounding box center [482, 175] width 50 height 11
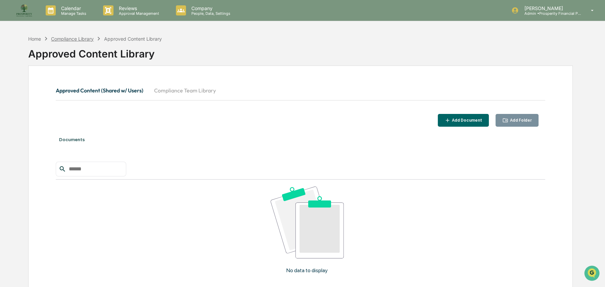
click at [68, 40] on div "Compliance Library" at bounding box center [72, 39] width 43 height 6
click at [69, 38] on div "Compliance Library" at bounding box center [72, 39] width 43 height 6
click at [168, 89] on button "Compliance Team Library" at bounding box center [185, 90] width 73 height 16
click at [35, 33] on div "Home Compliance Library Compliance Team Library Compliance Team Library" at bounding box center [300, 49] width 544 height 34
click at [37, 36] on div "Home" at bounding box center [34, 39] width 13 height 6
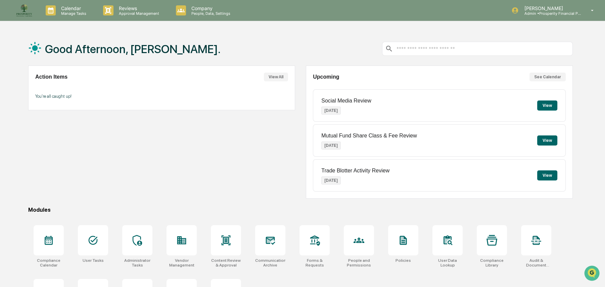
scroll to position [38, 0]
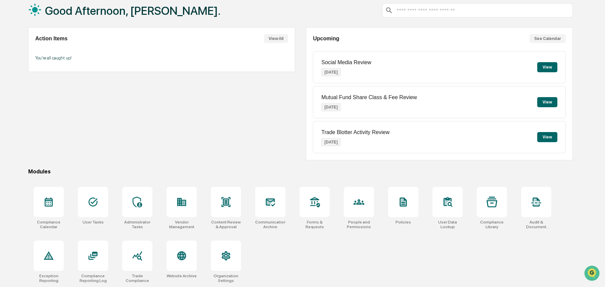
click at [544, 38] on button "See Calendar" at bounding box center [547, 38] width 36 height 9
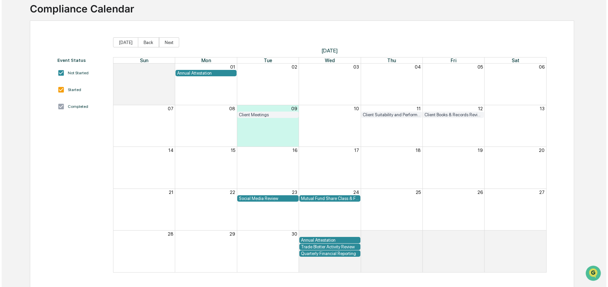
scroll to position [47, 0]
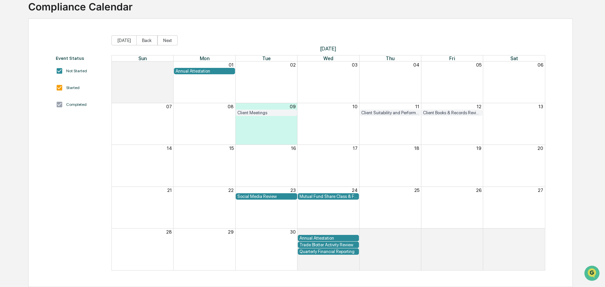
click at [325, 252] on div "Quarterly Financial Reporting" at bounding box center [328, 251] width 58 height 5
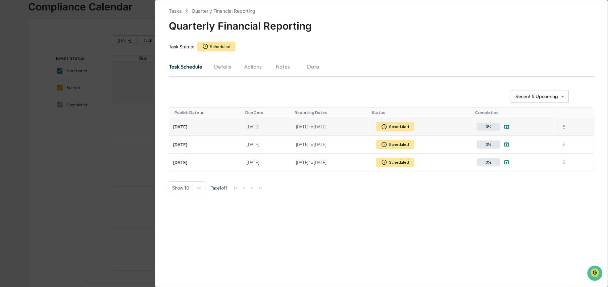
click at [563, 126] on html "**********" at bounding box center [304, 96] width 608 height 287
click at [515, 129] on html "**********" at bounding box center [304, 96] width 608 height 287
click at [315, 64] on button "Data" at bounding box center [313, 66] width 30 height 16
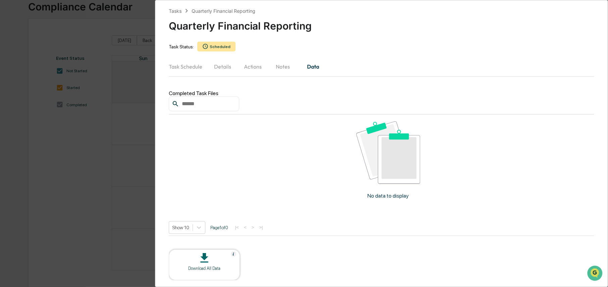
scroll to position [2, 0]
click at [175, 10] on div "Tasks" at bounding box center [175, 11] width 13 height 6
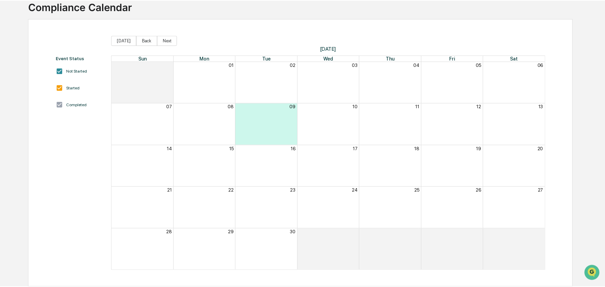
scroll to position [15, 0]
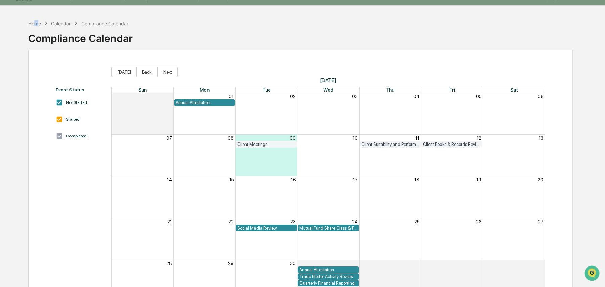
click at [37, 22] on div "Home" at bounding box center [34, 23] width 13 height 6
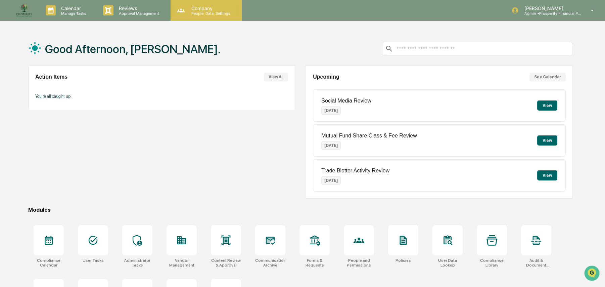
click at [201, 10] on p "Company" at bounding box center [210, 8] width 48 height 6
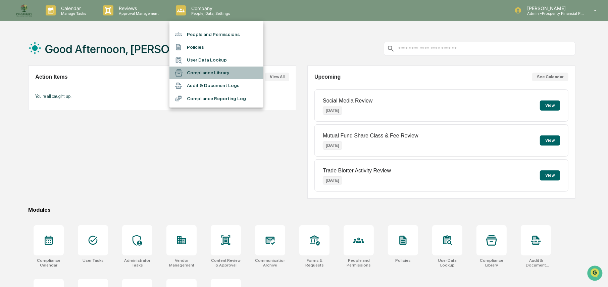
click at [202, 73] on li "Compliance Library" at bounding box center [217, 72] width 94 height 13
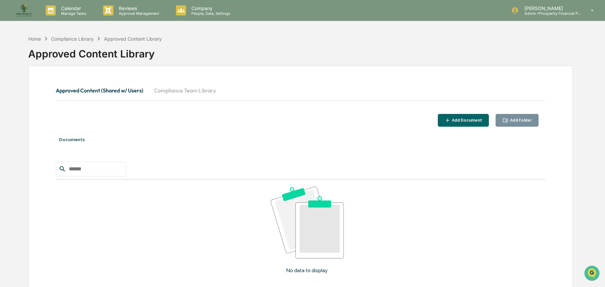
click at [472, 118] on div "Add Document" at bounding box center [466, 120] width 32 height 5
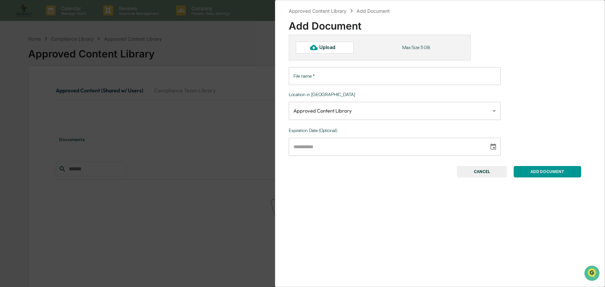
click at [344, 75] on input "File name   *" at bounding box center [395, 76] width 212 height 18
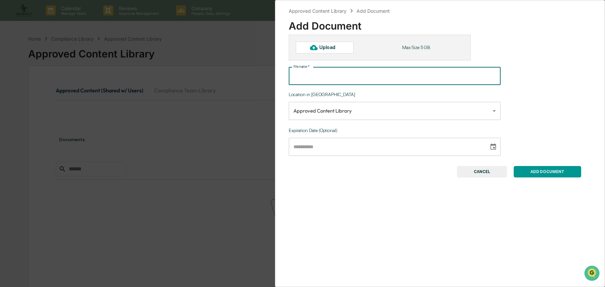
click at [340, 110] on body "**********" at bounding box center [302, 170] width 605 height 341
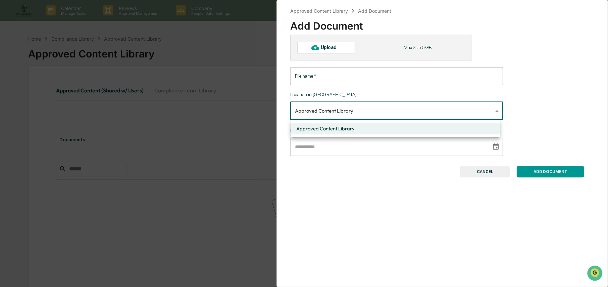
click at [340, 110] on div at bounding box center [304, 143] width 608 height 287
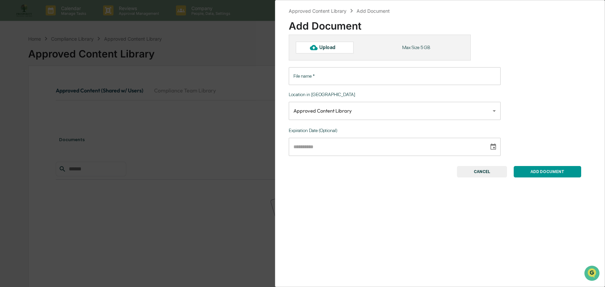
click at [326, 45] on div "Upload" at bounding box center [330, 47] width 22 height 5
type input "**********"
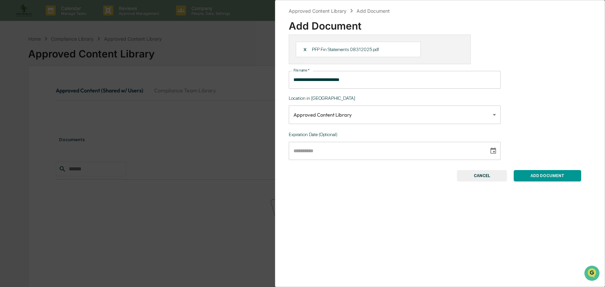
click at [541, 177] on button "ADD DOCUMENT" at bounding box center [547, 175] width 67 height 11
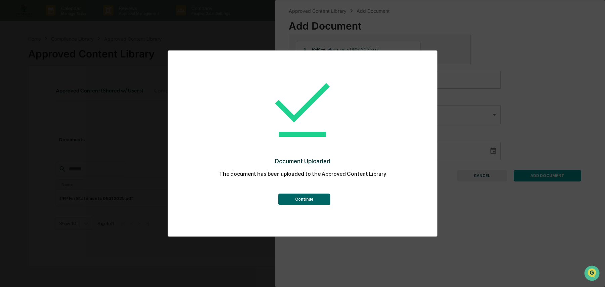
click at [317, 194] on button "Continue" at bounding box center [304, 198] width 52 height 11
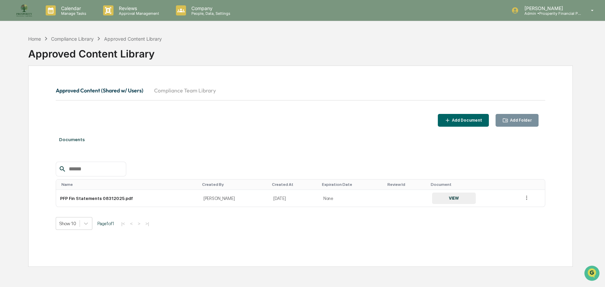
click at [465, 123] on div "Add Document" at bounding box center [463, 120] width 38 height 6
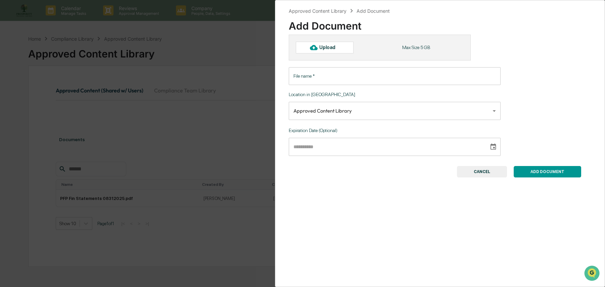
click at [335, 48] on div "Upload" at bounding box center [330, 47] width 22 height 5
click at [486, 171] on button "CANCEL" at bounding box center [482, 171] width 50 height 11
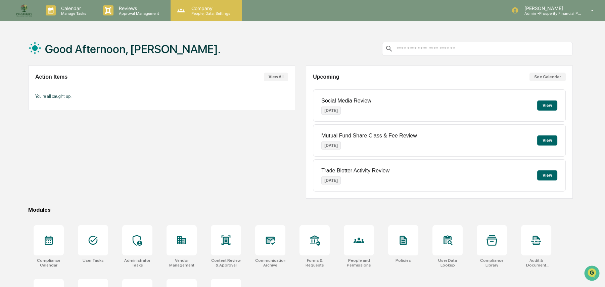
click at [209, 14] on p "People, Data, Settings" at bounding box center [210, 13] width 48 height 5
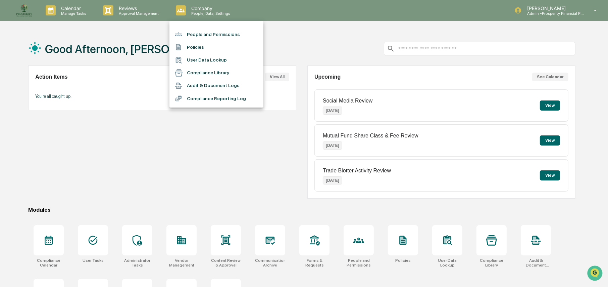
click at [206, 56] on li "User Data Lookup" at bounding box center [217, 60] width 94 height 13
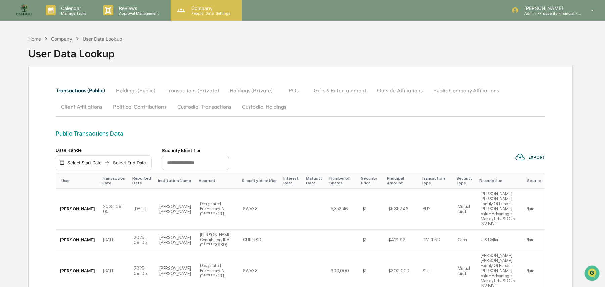
click at [195, 12] on p "People, Data, Settings" at bounding box center [210, 13] width 48 height 5
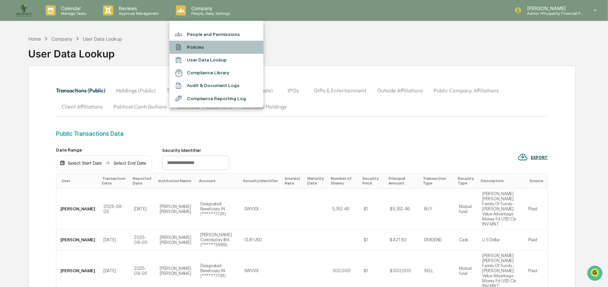
click at [194, 46] on li "Policies" at bounding box center [217, 47] width 94 height 13
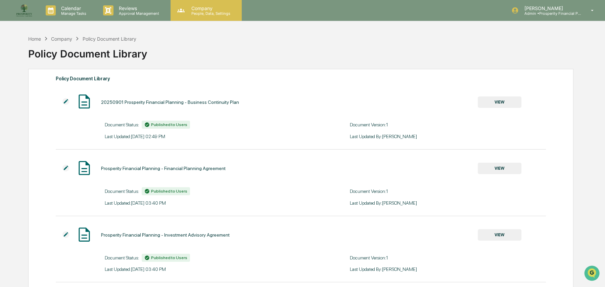
click at [207, 12] on p "People, Data, Settings" at bounding box center [210, 13] width 48 height 5
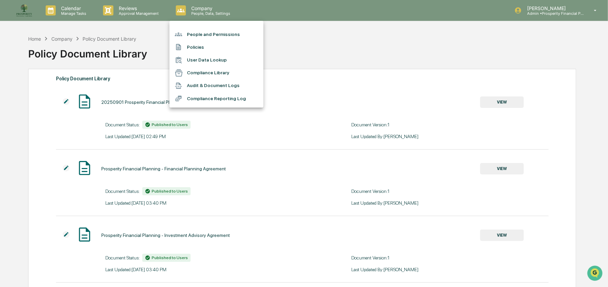
click at [193, 47] on li "Policies" at bounding box center [217, 47] width 94 height 13
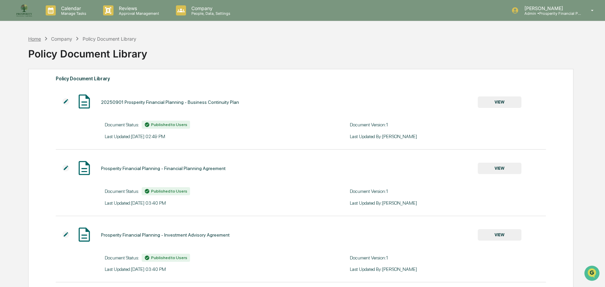
click at [31, 39] on div "Home" at bounding box center [34, 39] width 13 height 6
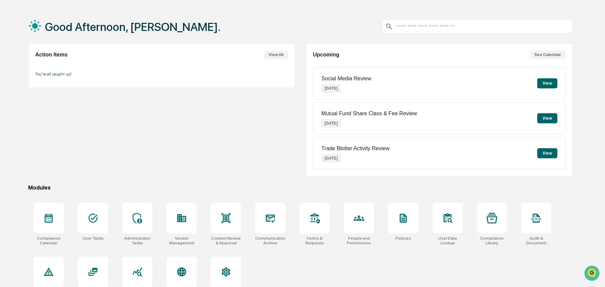
scroll to position [38, 0]
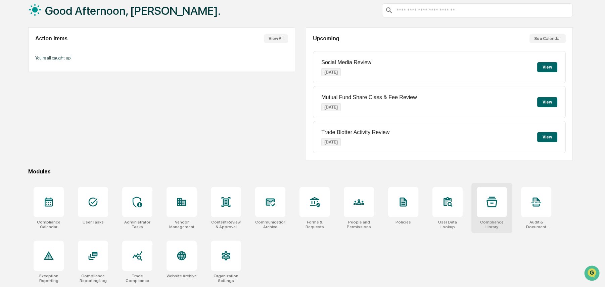
click at [494, 200] on icon at bounding box center [491, 201] width 11 height 10
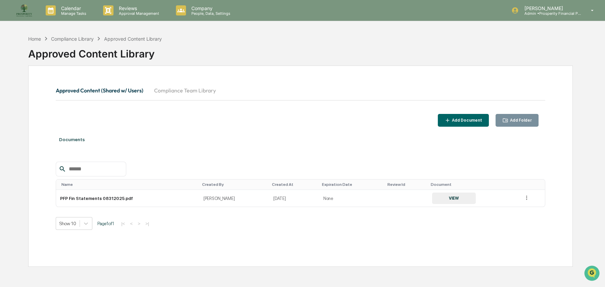
click at [460, 123] on div "Add Document" at bounding box center [463, 120] width 38 height 6
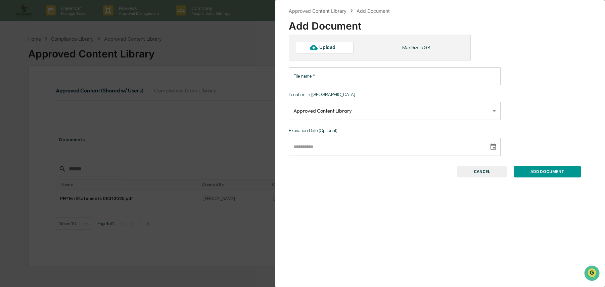
click at [331, 48] on div "Upload" at bounding box center [330, 47] width 22 height 5
type input "**********"
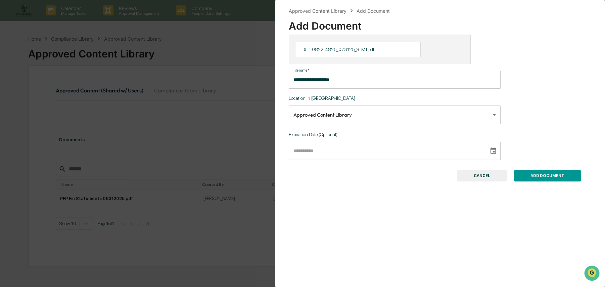
click at [540, 173] on button "ADD DOCUMENT" at bounding box center [547, 175] width 67 height 11
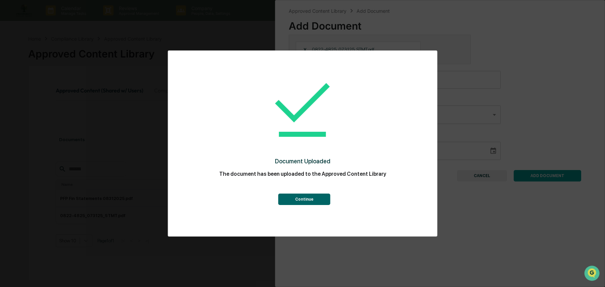
click at [309, 196] on button "Continue" at bounding box center [304, 198] width 52 height 11
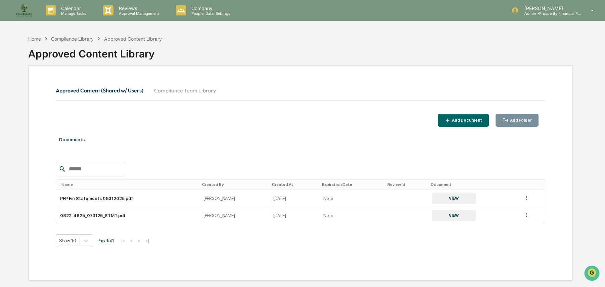
click at [470, 116] on button "Add Document" at bounding box center [463, 120] width 51 height 13
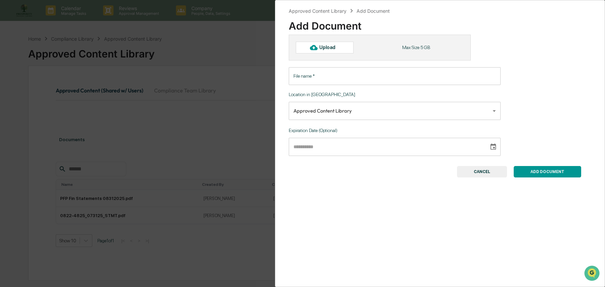
click at [337, 47] on div "Upload" at bounding box center [330, 47] width 22 height 5
type input "**********"
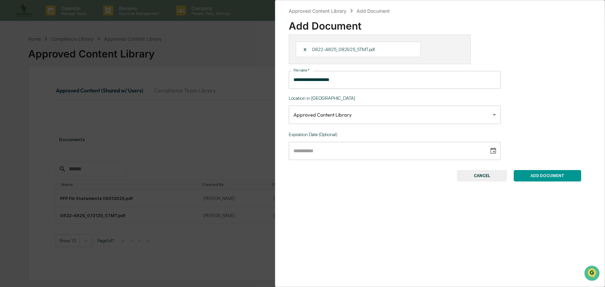
click at [540, 177] on button "ADD DOCUMENT" at bounding box center [547, 175] width 67 height 11
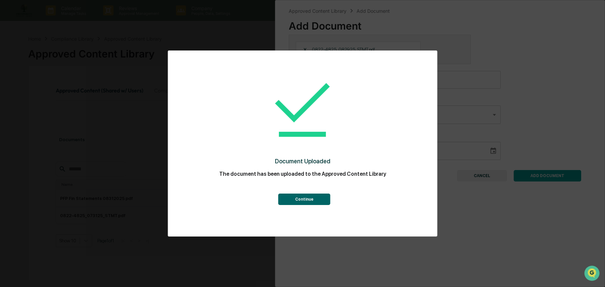
click at [312, 195] on button "Continue" at bounding box center [304, 198] width 52 height 11
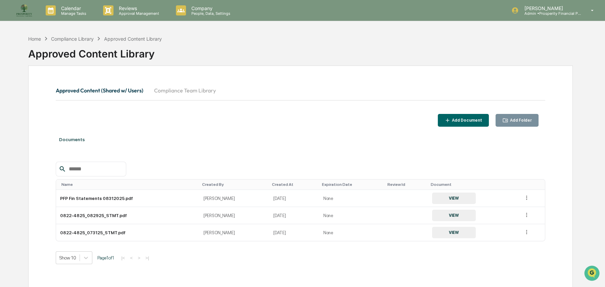
click at [465, 117] on div "Add Document" at bounding box center [463, 120] width 38 height 6
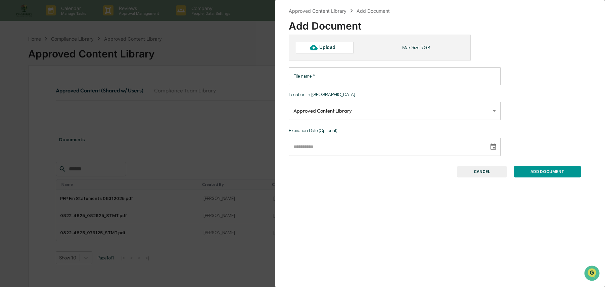
click at [329, 48] on div "Upload" at bounding box center [330, 47] width 22 height 5
type input "**********"
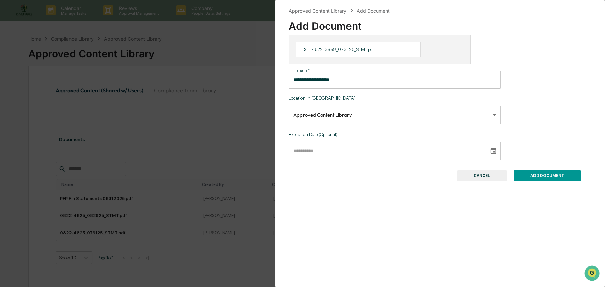
click at [549, 176] on button "ADD DOCUMENT" at bounding box center [547, 175] width 67 height 11
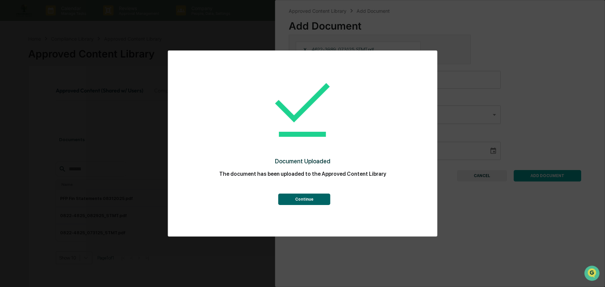
click at [308, 201] on button "Continue" at bounding box center [304, 198] width 52 height 11
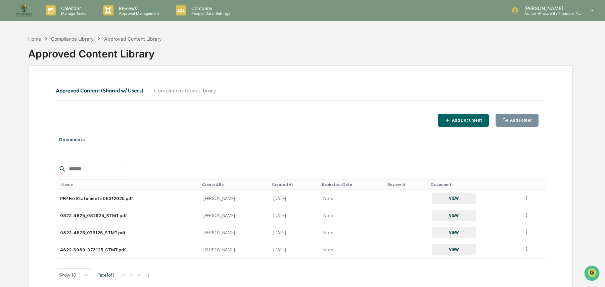
click at [470, 120] on div "Add Document" at bounding box center [466, 120] width 32 height 5
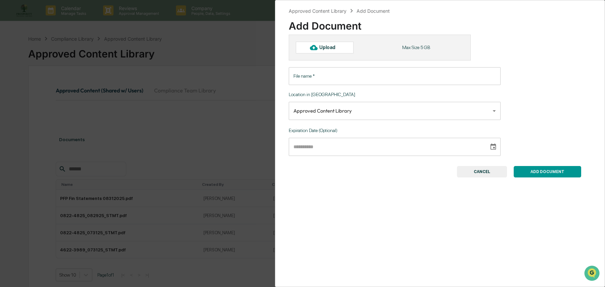
click at [333, 48] on div "Upload" at bounding box center [330, 47] width 22 height 5
type input "**********"
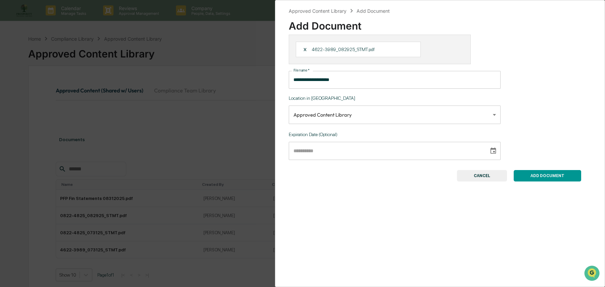
click at [531, 174] on button "ADD DOCUMENT" at bounding box center [547, 175] width 67 height 11
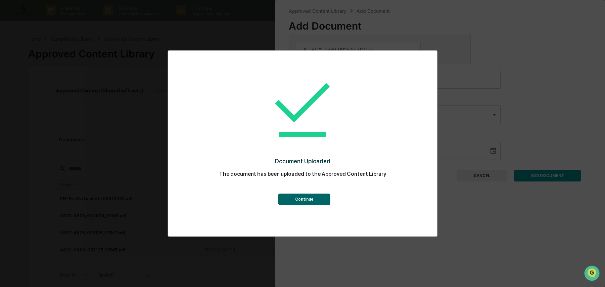
click at [307, 199] on button "Continue" at bounding box center [304, 198] width 52 height 11
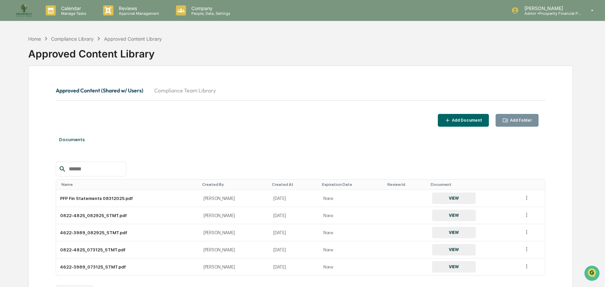
click at [457, 122] on div "Add Document" at bounding box center [463, 120] width 38 height 6
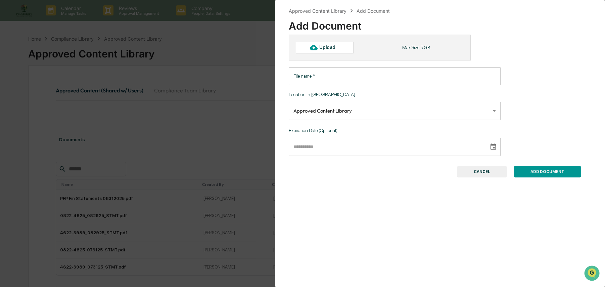
click at [322, 48] on div "Upload" at bounding box center [330, 47] width 22 height 5
type input "**********"
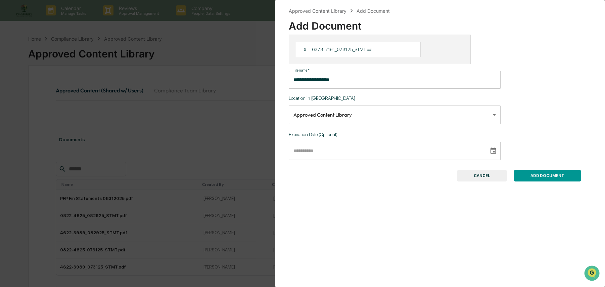
click at [540, 175] on button "ADD DOCUMENT" at bounding box center [547, 175] width 67 height 11
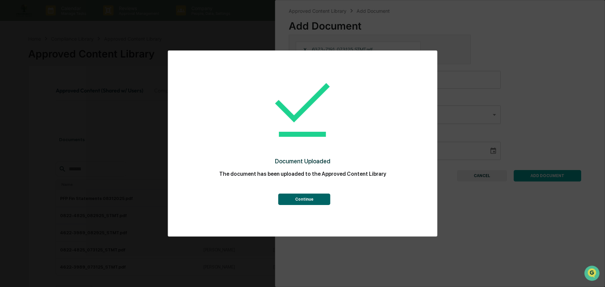
click at [317, 194] on button "Continue" at bounding box center [304, 198] width 52 height 11
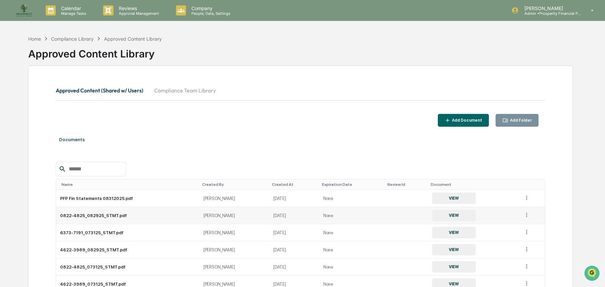
scroll to position [45, 0]
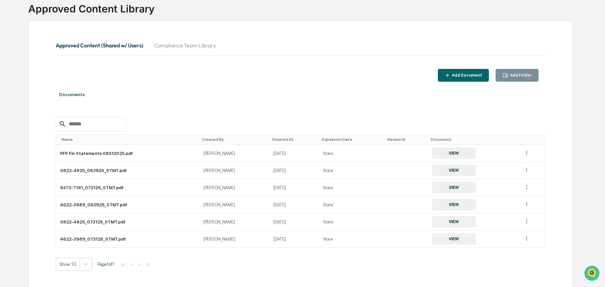
click at [466, 76] on div "Add Document" at bounding box center [466, 75] width 32 height 5
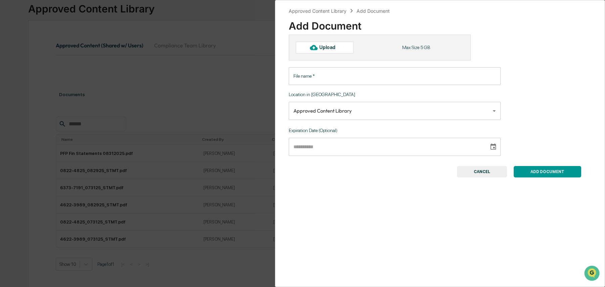
click at [316, 44] on icon at bounding box center [313, 47] width 7 height 7
type input "**********"
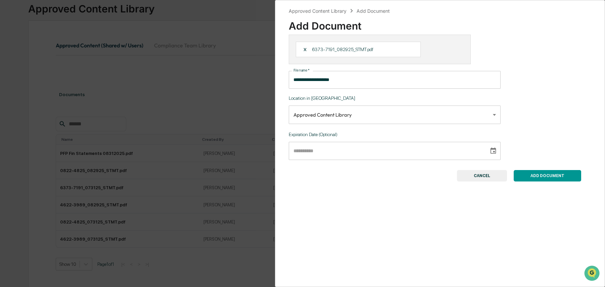
click at [559, 176] on button "ADD DOCUMENT" at bounding box center [547, 175] width 67 height 11
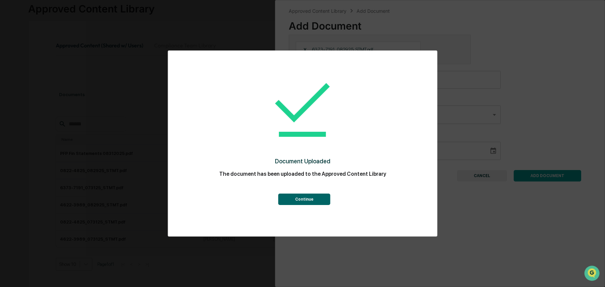
click at [307, 200] on button "Continue" at bounding box center [304, 198] width 52 height 11
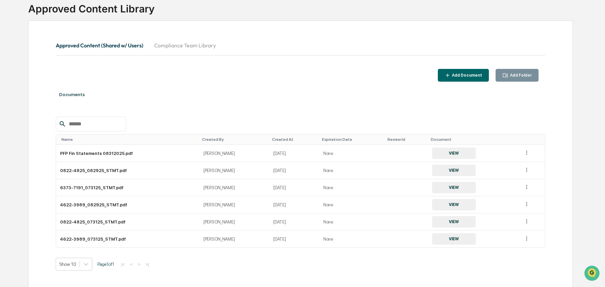
click at [470, 78] on div "Add Document" at bounding box center [463, 75] width 38 height 6
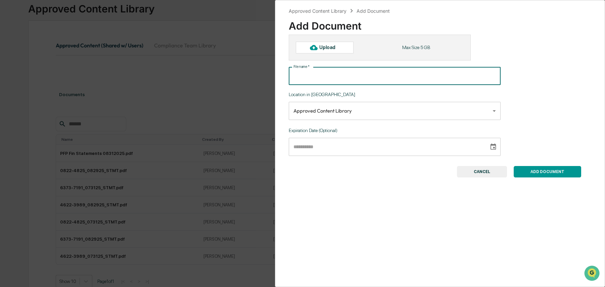
click at [311, 76] on input "File name   *" at bounding box center [395, 76] width 212 height 18
click at [332, 47] on div "Upload" at bounding box center [330, 47] width 22 height 5
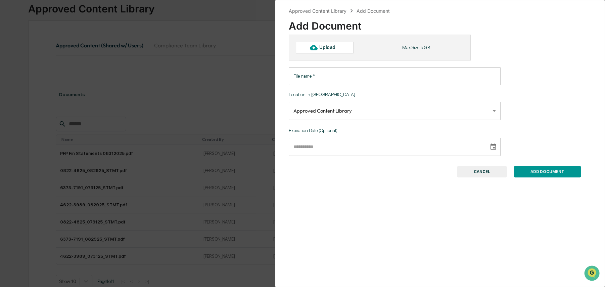
type input "**********"
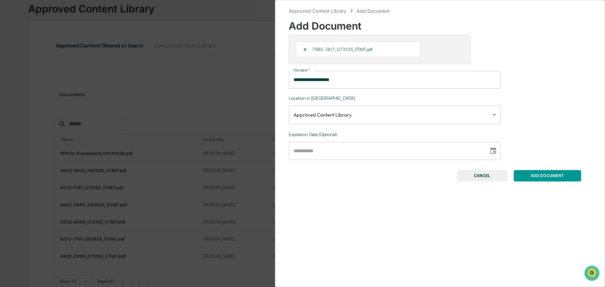
click at [522, 175] on button "ADD DOCUMENT" at bounding box center [547, 175] width 67 height 11
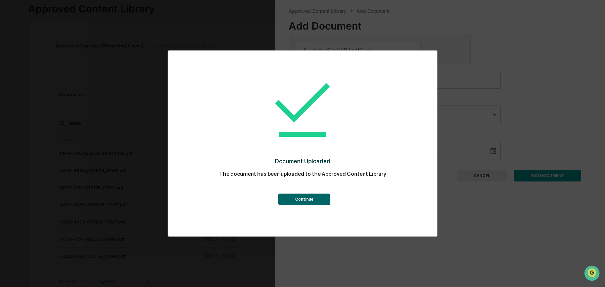
click at [316, 198] on button "Continue" at bounding box center [304, 198] width 52 height 11
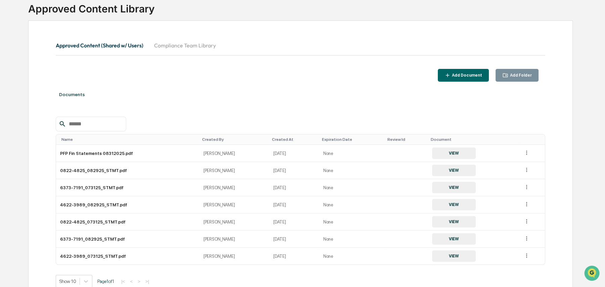
click at [470, 73] on div "Add Document" at bounding box center [466, 75] width 32 height 5
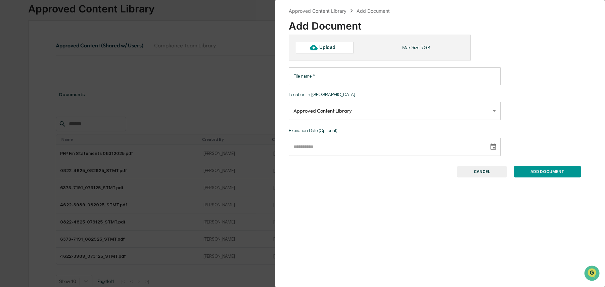
click at [318, 48] on div at bounding box center [313, 47] width 11 height 11
type input "**********"
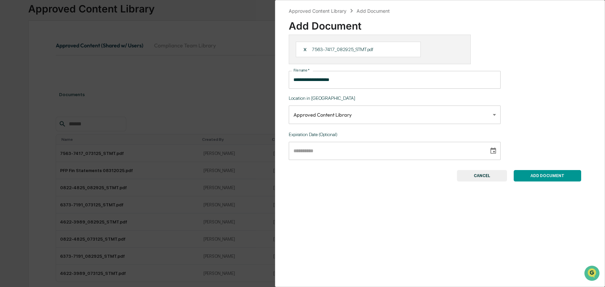
click at [543, 171] on button "ADD DOCUMENT" at bounding box center [547, 175] width 67 height 11
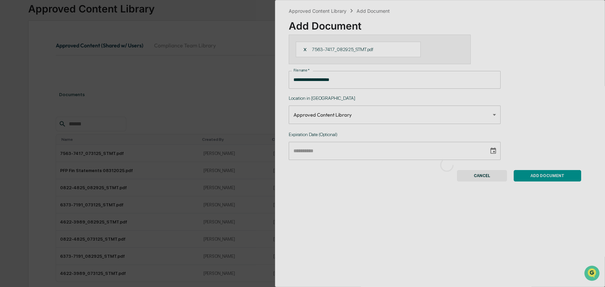
click at [546, 174] on div at bounding box center [446, 164] width 343 height 329
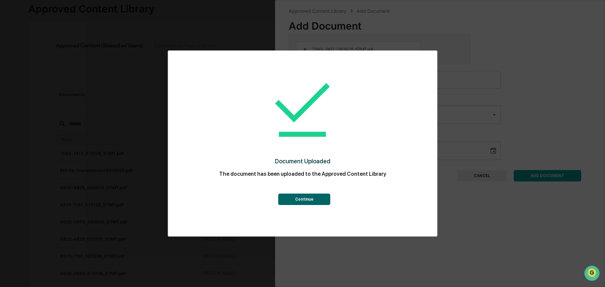
click at [314, 198] on button "Continue" at bounding box center [304, 198] width 52 height 11
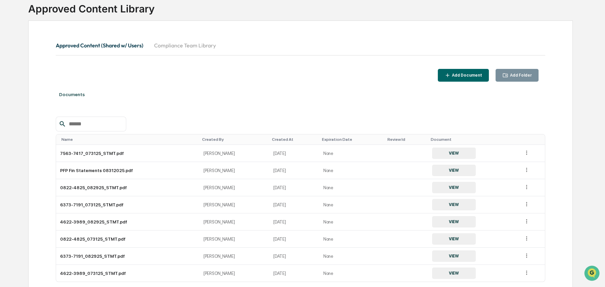
click at [462, 69] on button "Add Document" at bounding box center [463, 75] width 51 height 13
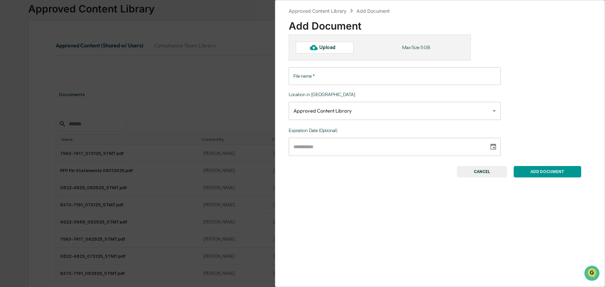
click at [318, 51] on div at bounding box center [313, 47] width 11 height 11
type input "**********"
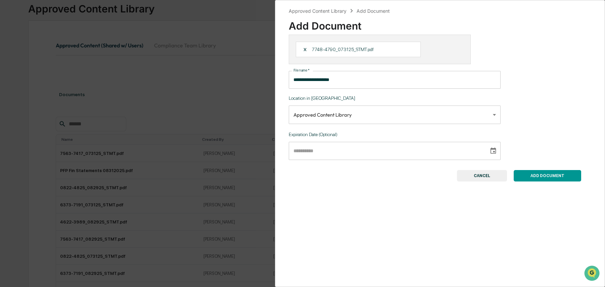
click at [541, 177] on button "ADD DOCUMENT" at bounding box center [547, 175] width 67 height 11
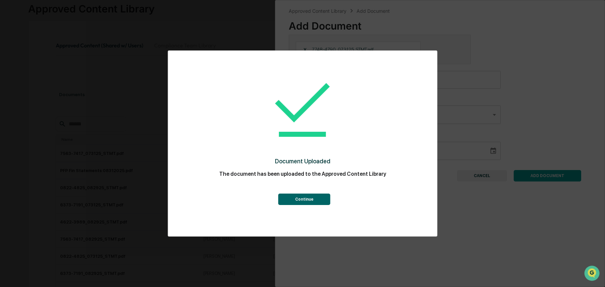
click at [309, 200] on button "Continue" at bounding box center [304, 198] width 52 height 11
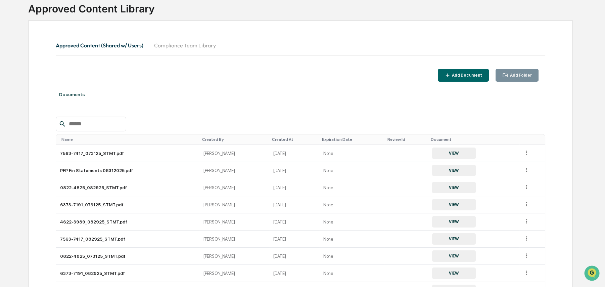
click at [459, 75] on div "Add Document" at bounding box center [466, 75] width 32 height 5
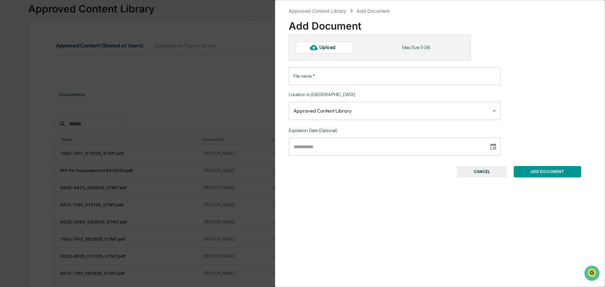
click at [323, 43] on div "Upload" at bounding box center [325, 47] width 58 height 11
type input "**********"
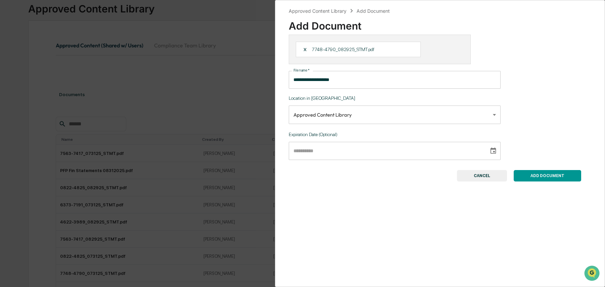
click at [537, 178] on button "ADD DOCUMENT" at bounding box center [547, 175] width 67 height 11
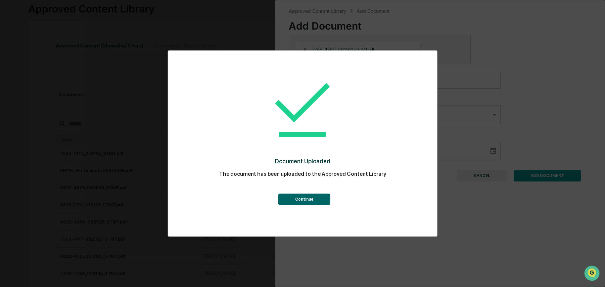
click at [309, 198] on button "Continue" at bounding box center [304, 198] width 52 height 11
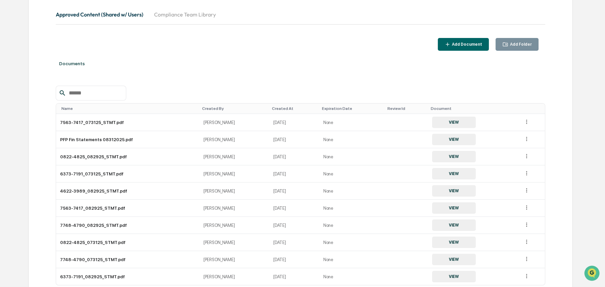
scroll to position [101, 0]
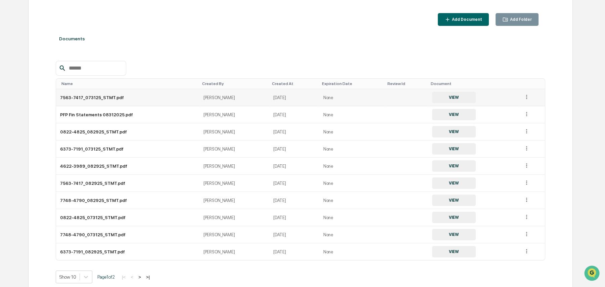
click at [110, 94] on td "7563-7417_073125_STMT.pdf" at bounding box center [127, 97] width 143 height 17
click at [527, 96] on icon at bounding box center [526, 97] width 6 height 6
click at [506, 108] on div "Change Folder" at bounding box center [510, 106] width 37 height 11
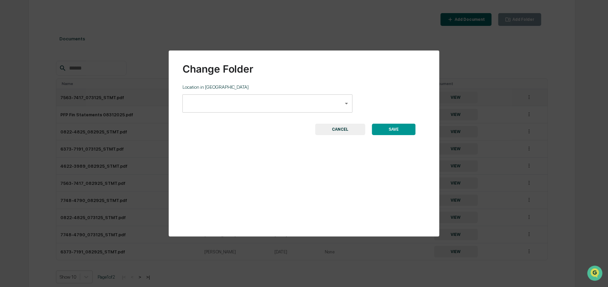
click at [320, 106] on body "Calendar Manage Tasks Reviews Approval Management Company People, Data, Setting…" at bounding box center [304, 107] width 608 height 417
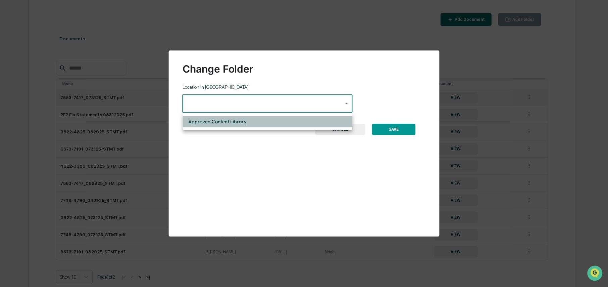
click at [234, 122] on li "Approved Content Library" at bounding box center [268, 121] width 170 height 11
type input "**********"
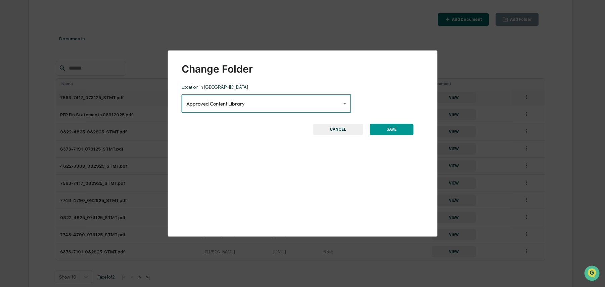
click at [338, 128] on button "CANCEL" at bounding box center [338, 129] width 50 height 11
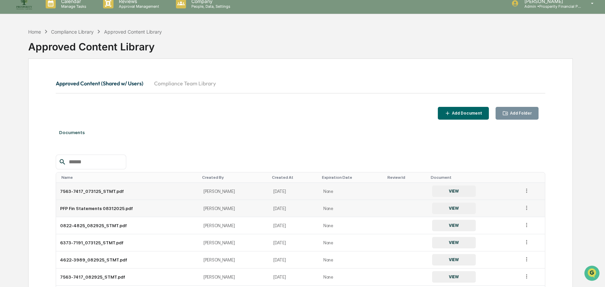
scroll to position [0, 0]
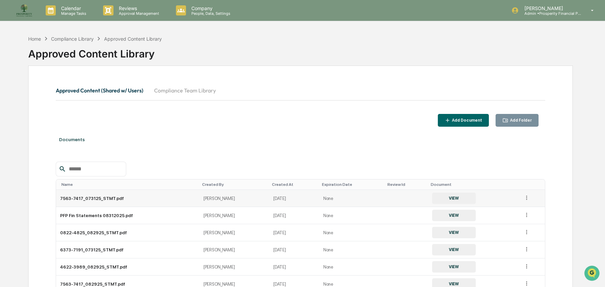
click at [188, 88] on button "Compliance Team Library" at bounding box center [185, 90] width 73 height 16
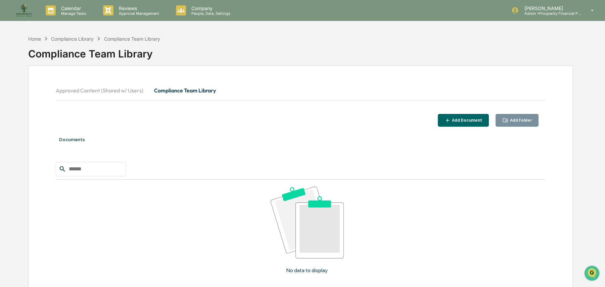
click at [133, 92] on button "Approved Content (Shared w/ Users)" at bounding box center [102, 90] width 93 height 16
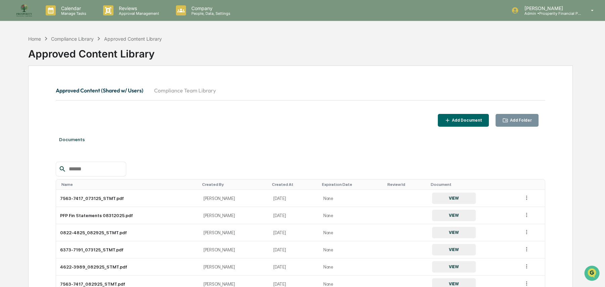
scroll to position [67, 0]
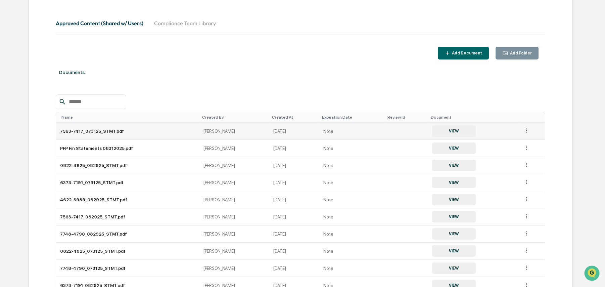
click at [525, 129] on icon at bounding box center [526, 130] width 6 height 6
click at [514, 140] on div "Change Folder" at bounding box center [510, 140] width 37 height 11
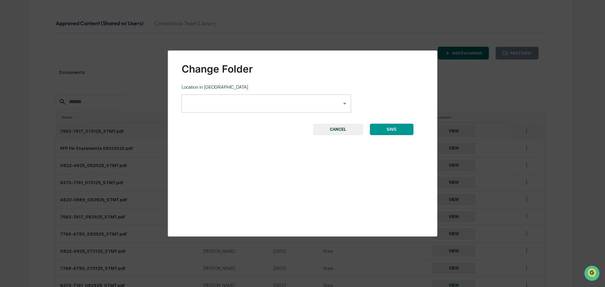
click at [342, 106] on body "Calendar Manage Tasks Reviews Approval Management Company People, Data, Setting…" at bounding box center [302, 141] width 605 height 417
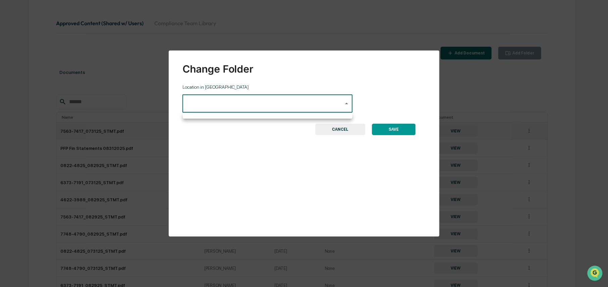
click at [344, 103] on div at bounding box center [304, 143] width 608 height 287
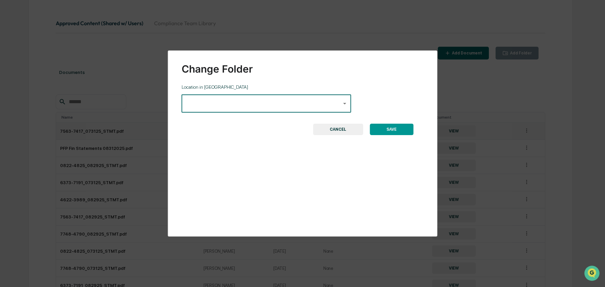
click at [391, 128] on button "SAVE" at bounding box center [392, 129] width 44 height 11
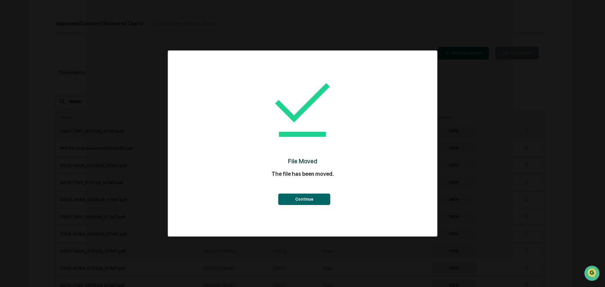
click at [315, 200] on button "Continue" at bounding box center [304, 198] width 52 height 11
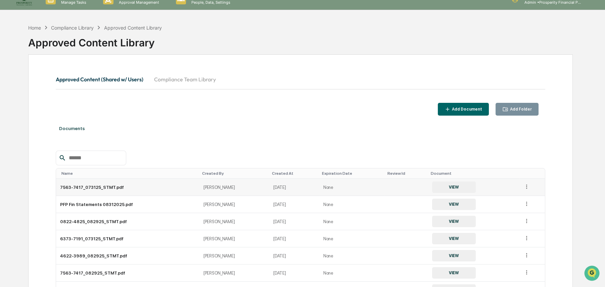
scroll to position [0, 0]
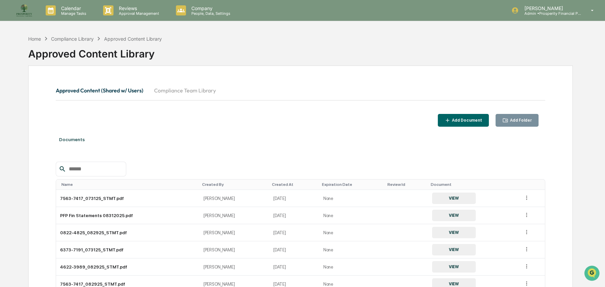
click at [198, 89] on button "Compliance Team Library" at bounding box center [185, 90] width 73 height 16
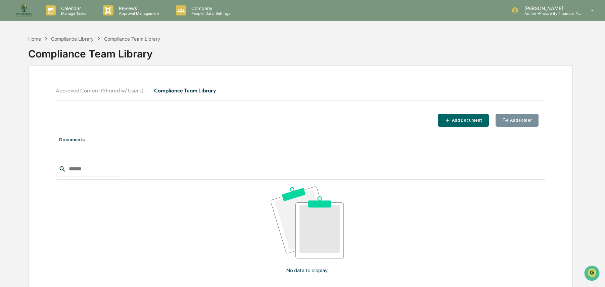
click at [131, 91] on button "Approved Content (Shared w/ Users)" at bounding box center [102, 90] width 93 height 16
